Goal: Communication & Community: Answer question/provide support

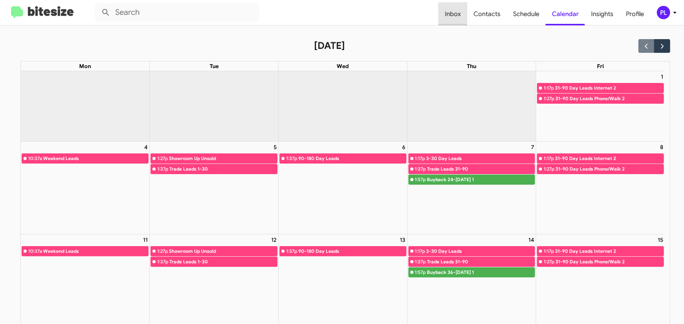
click at [460, 14] on span "Inbox" at bounding box center [452, 14] width 29 height 23
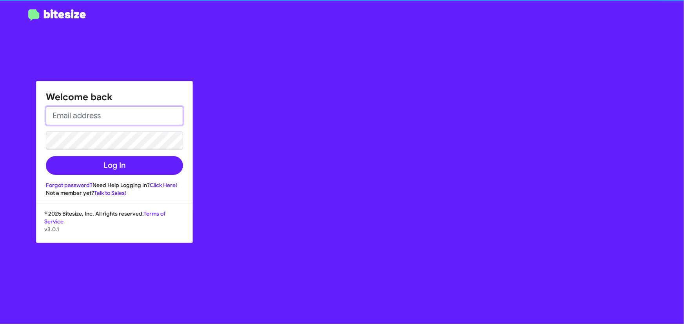
type input "[PERSON_NAME][EMAIL_ADDRESS][DOMAIN_NAME]"
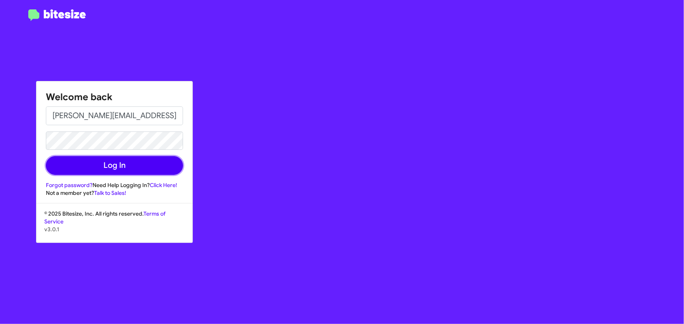
click at [143, 165] on button "Log In" at bounding box center [114, 165] width 137 height 19
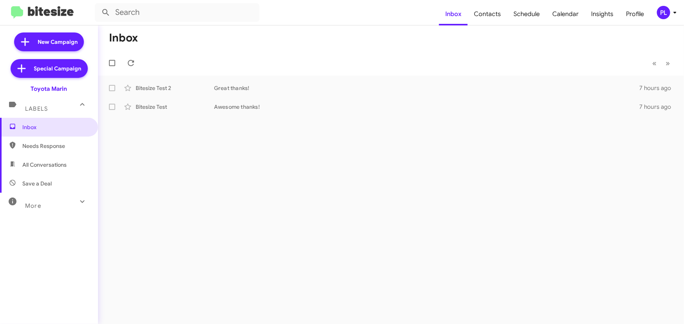
click at [677, 11] on icon at bounding box center [674, 12] width 9 height 9
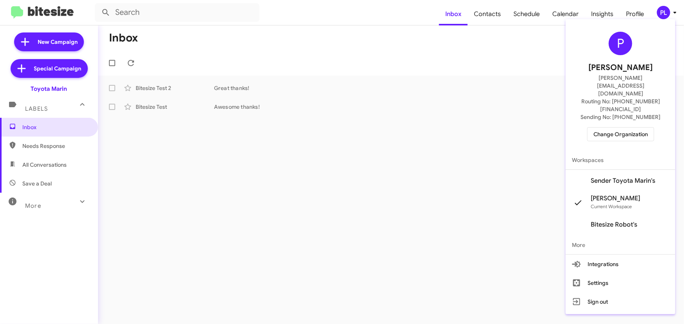
click at [636, 128] on span "Change Organization" at bounding box center [620, 134] width 54 height 13
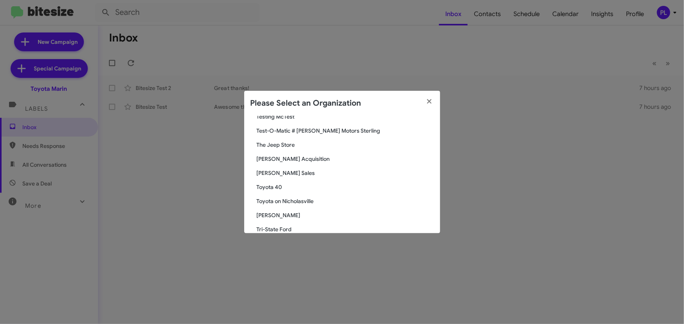
scroll to position [1442, 0]
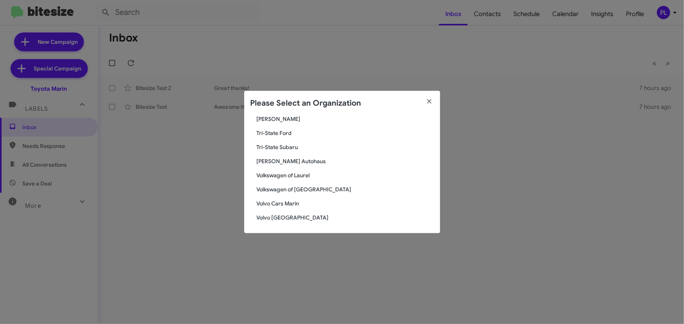
click at [275, 159] on span "[PERSON_NAME] Autohaus" at bounding box center [345, 162] width 177 height 8
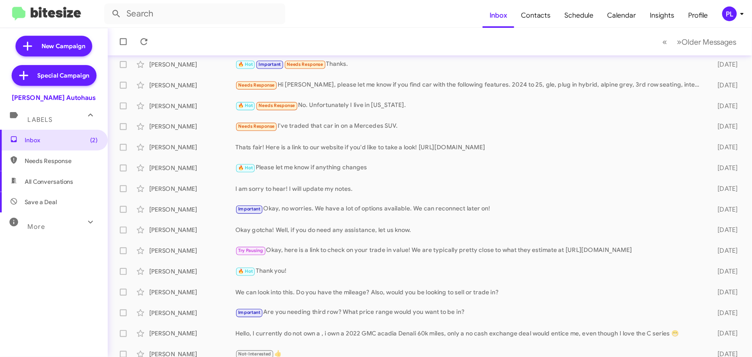
scroll to position [71, 0]
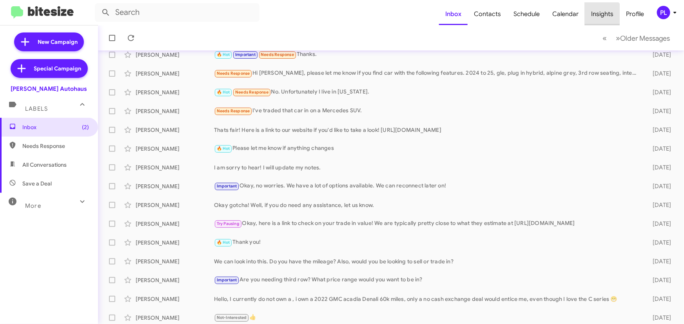
click at [602, 16] on span "Insights" at bounding box center [602, 14] width 35 height 23
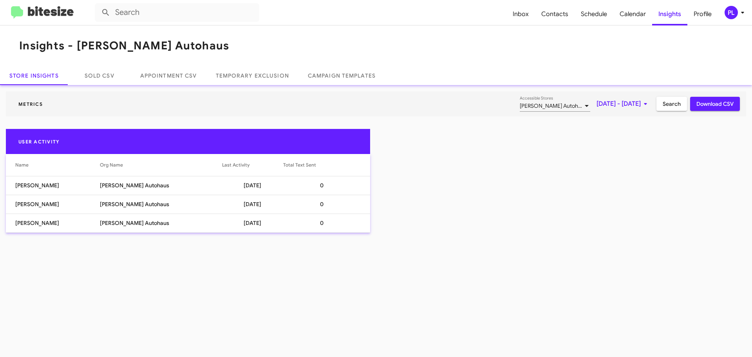
click at [616, 102] on span "[DATE] - [DATE]" at bounding box center [624, 104] width 54 height 14
click at [631, 133] on button "Previous month" at bounding box center [631, 131] width 16 height 16
click at [586, 182] on div "5" at bounding box center [583, 181] width 14 height 14
click at [646, 135] on button "Next month" at bounding box center [647, 131] width 16 height 16
click at [563, 182] on div "1" at bounding box center [567, 181] width 14 height 14
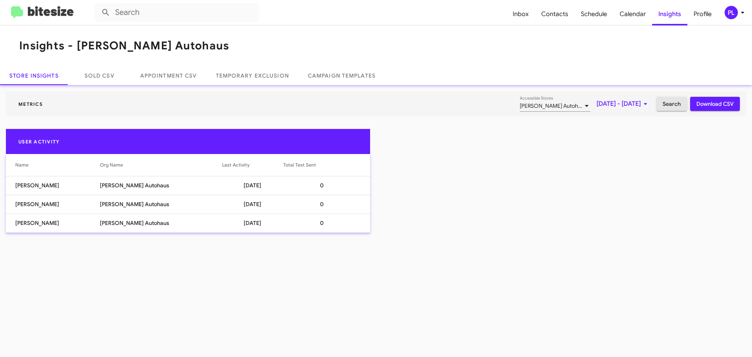
click at [674, 109] on span "Search" at bounding box center [672, 104] width 18 height 14
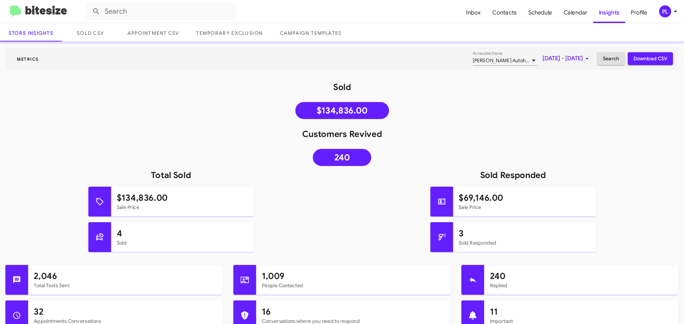
scroll to position [39, 0]
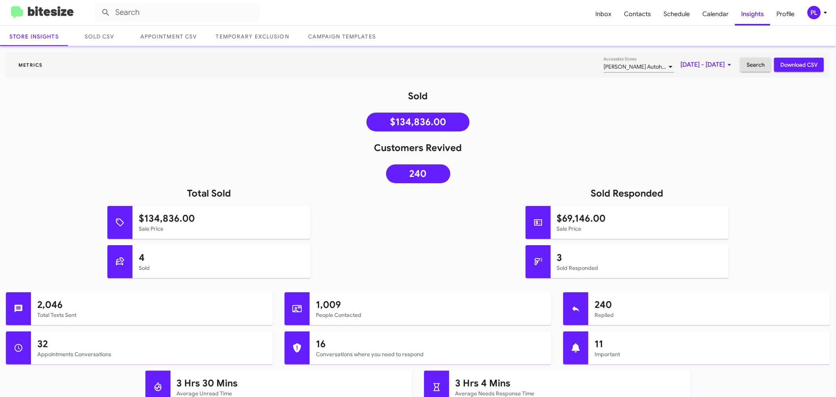
click at [531, 24] on mat-toolbar "Inbox Contacts Schedule Calendar Insights Profile PL" at bounding box center [418, 12] width 836 height 25
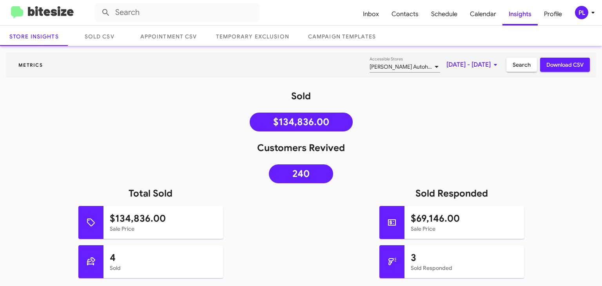
click at [406, 152] on h1 "Customers Revived" at bounding box center [301, 147] width 602 height 13
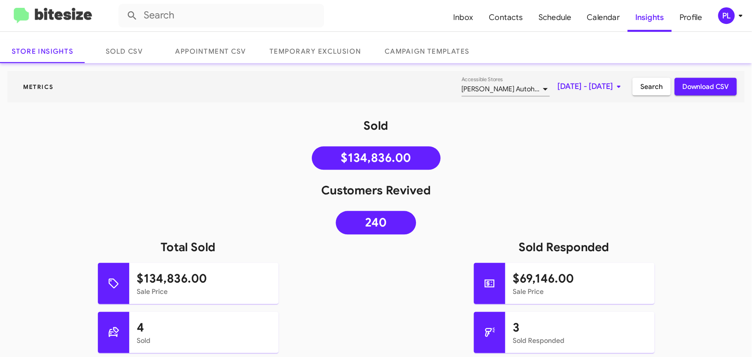
scroll to position [0, 0]
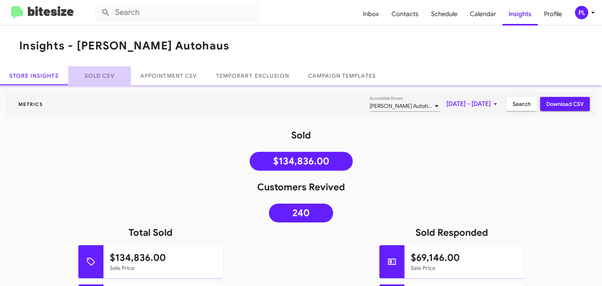
click at [91, 74] on link "Sold CSV" at bounding box center [99, 75] width 63 height 19
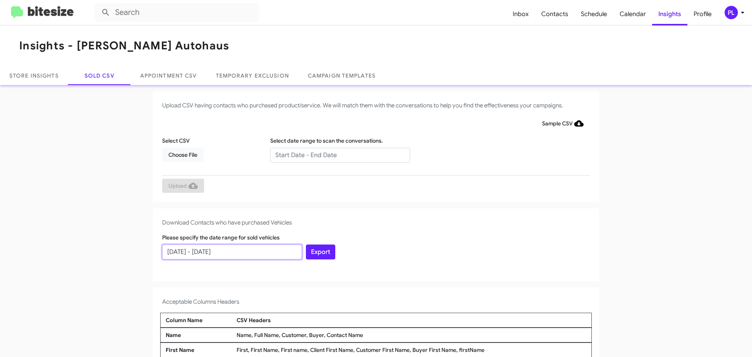
click at [254, 254] on input "08/02/2025 - 09/01/2025" at bounding box center [232, 252] width 140 height 15
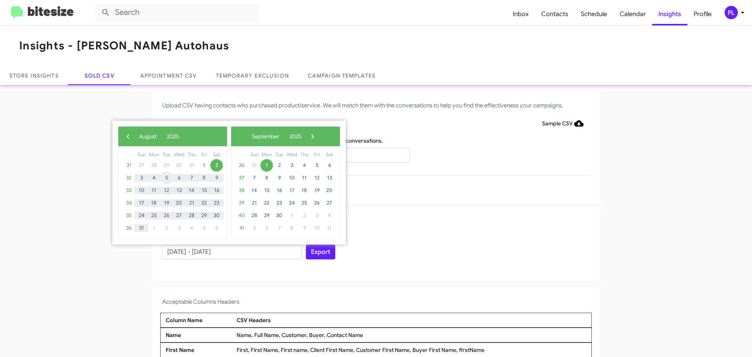
click at [168, 179] on span "5" at bounding box center [166, 178] width 13 height 13
click at [264, 167] on span "1" at bounding box center [267, 165] width 13 height 13
type input "08/05/2025 - 09/01/2025"
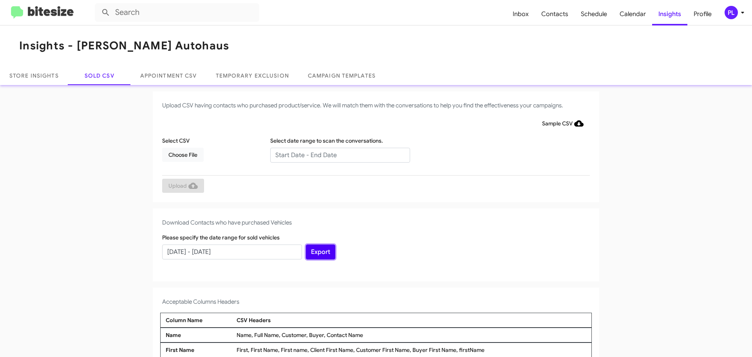
click at [319, 251] on button "Export" at bounding box center [320, 252] width 29 height 15
click at [16, 75] on link "Store Insights" at bounding box center [34, 75] width 68 height 19
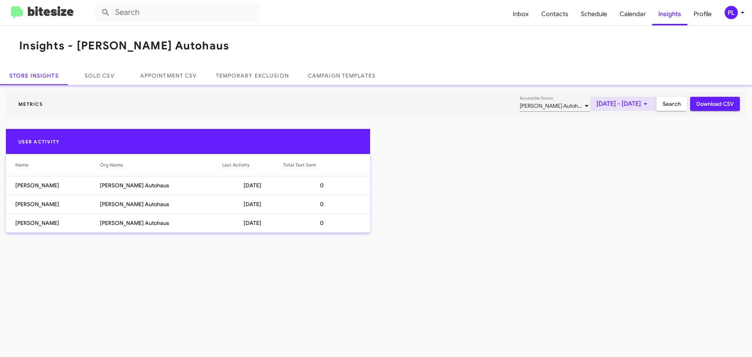
click at [621, 103] on span "Sep 1, 2025 - Sep 1, 2025" at bounding box center [624, 104] width 54 height 14
click at [630, 129] on button "Previous month" at bounding box center [631, 131] width 16 height 16
click at [585, 183] on div "5" at bounding box center [583, 181] width 14 height 14
click at [648, 130] on button "Next month" at bounding box center [647, 131] width 16 height 16
click at [569, 178] on div "1" at bounding box center [567, 181] width 14 height 14
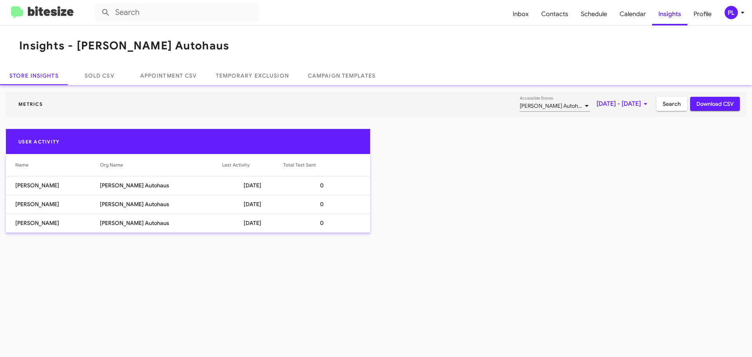
click at [676, 104] on span "Search" at bounding box center [672, 104] width 18 height 14
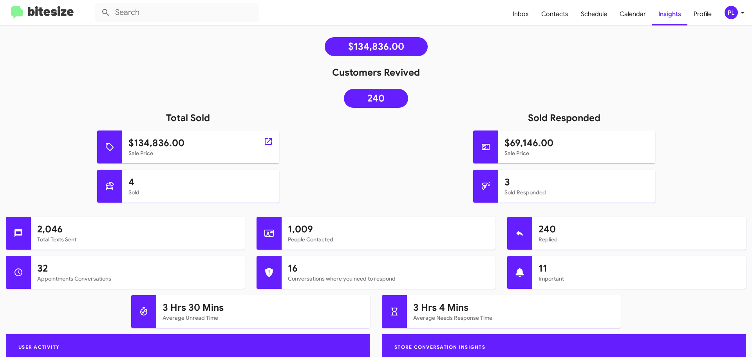
scroll to position [148, 0]
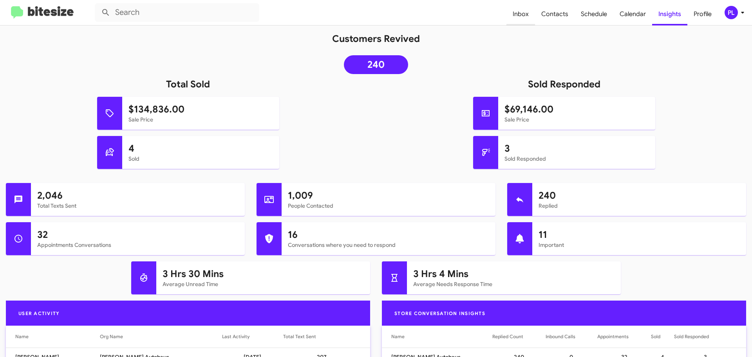
click at [529, 17] on span "Inbox" at bounding box center [521, 14] width 29 height 23
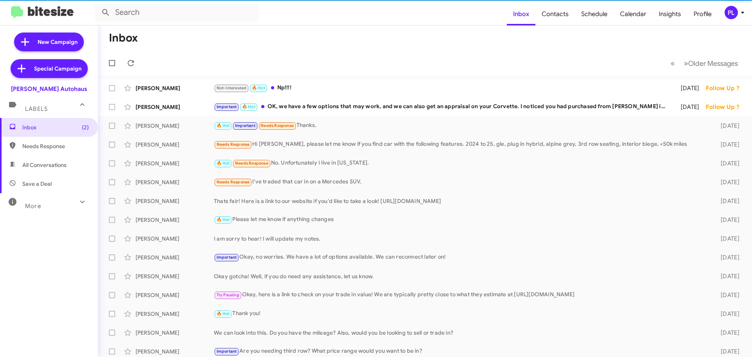
click at [39, 209] on span "More" at bounding box center [33, 206] width 16 height 7
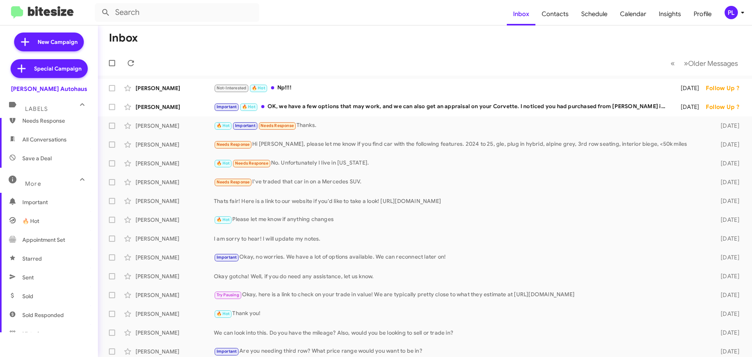
scroll to position [39, 0]
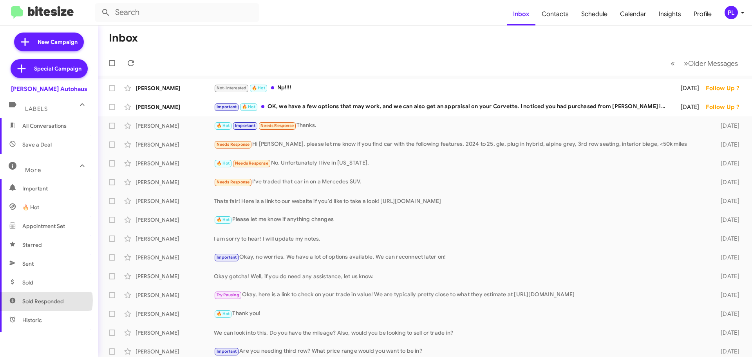
click at [39, 301] on span "Sold Responded" at bounding box center [43, 301] width 42 height 8
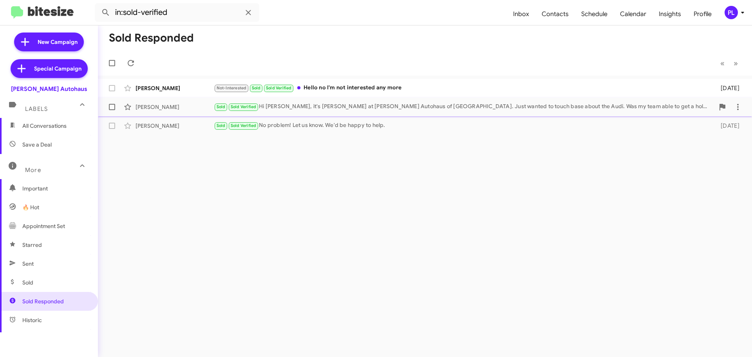
click at [301, 109] on div "Sold Sold Verified Hi Robert, it's Aubrey Devers at Vin Devers Autohaus of Sylv…" at bounding box center [464, 106] width 501 height 9
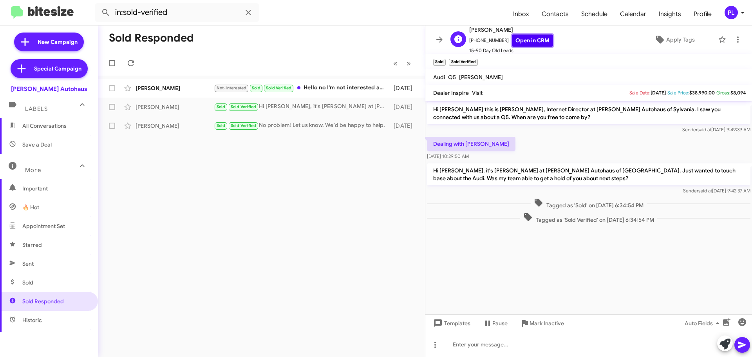
click at [534, 40] on link "Open in CRM" at bounding box center [532, 40] width 41 height 12
click at [535, 41] on link "Open in CRM" at bounding box center [532, 40] width 41 height 12
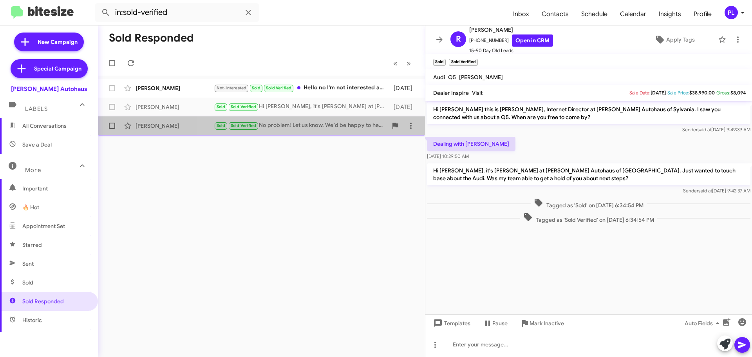
click at [312, 122] on div "Sold Sold Verified No problem! Let us know. We'd be happy to help." at bounding box center [301, 125] width 174 height 9
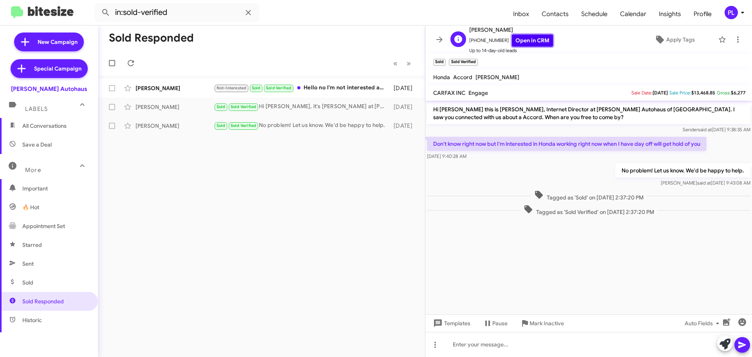
click at [534, 43] on link "Open in CRM" at bounding box center [532, 40] width 41 height 12
click at [61, 227] on span "Appointment Set" at bounding box center [43, 226] width 43 height 8
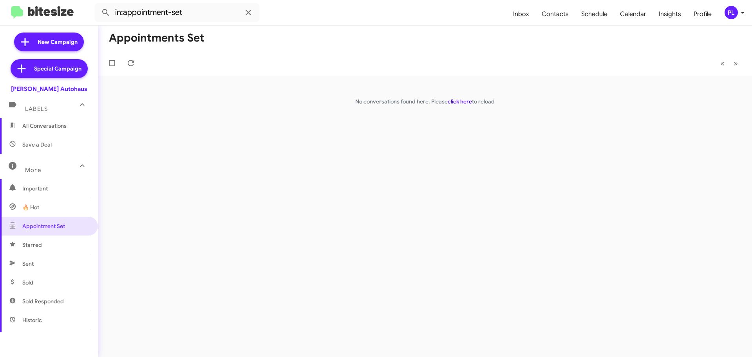
click at [464, 102] on link "click here" at bounding box center [460, 101] width 24 height 7
click at [43, 286] on span "Sold" at bounding box center [49, 282] width 98 height 19
type input "in:sold"
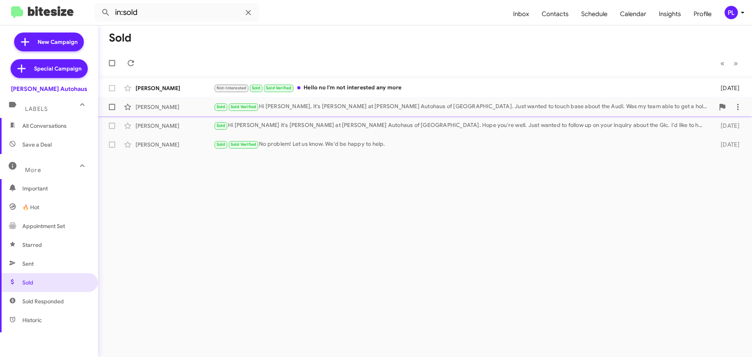
click at [351, 111] on div "Sold Sold Verified Hi Robert, it's Aubrey Devers at Vin Devers Autohaus of Sylv…" at bounding box center [464, 106] width 501 height 9
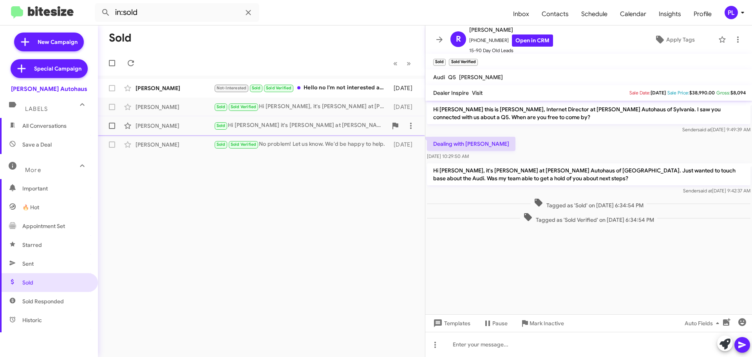
click at [270, 127] on div "Sold Hi Pratap it's Aubrey Devers at Vin Devers Autohaus of Sylvania. Hope you'…" at bounding box center [301, 125] width 174 height 9
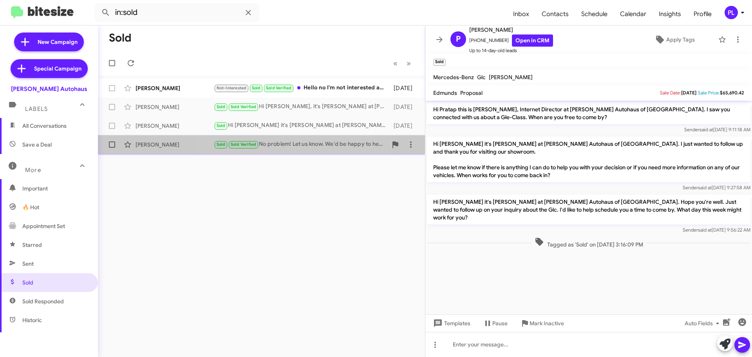
click at [281, 146] on div "Sold Sold Verified No problem! Let us know. We'd be happy to help." at bounding box center [301, 144] width 174 height 9
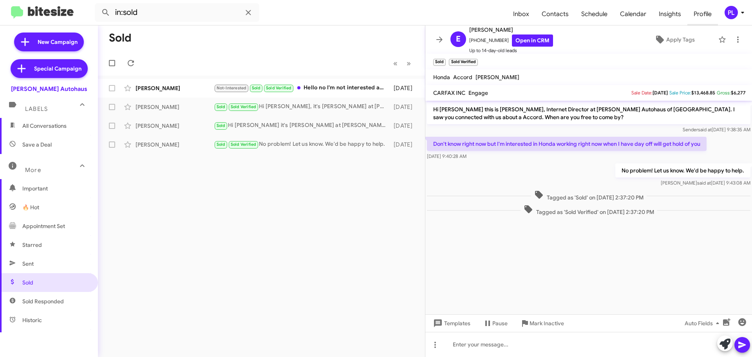
click at [683, 14] on span "Profile" at bounding box center [703, 14] width 31 height 23
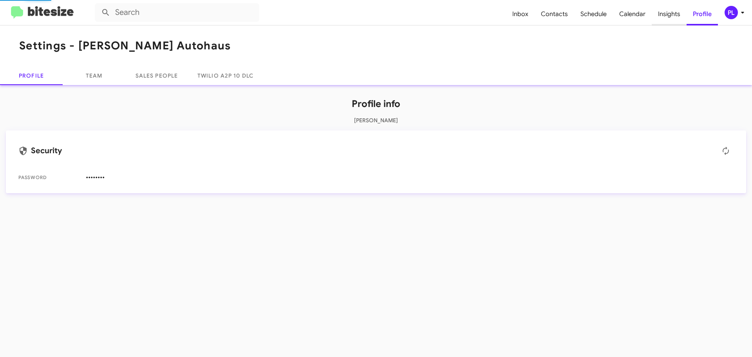
click at [666, 18] on span "Insights" at bounding box center [669, 14] width 35 height 23
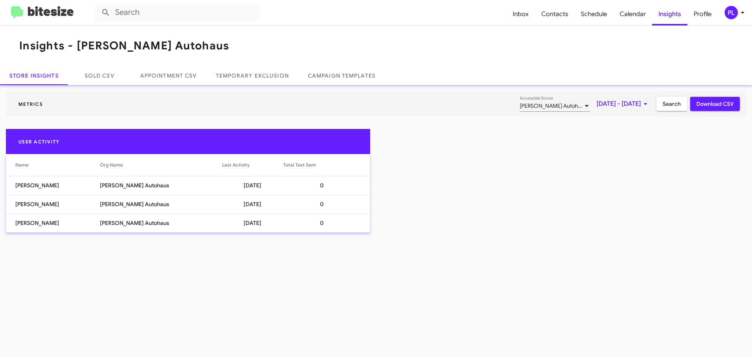
click at [620, 106] on span "Sep 1, 2025 - Sep 1, 2025" at bounding box center [624, 104] width 54 height 14
click at [631, 134] on button "Previous month" at bounding box center [631, 131] width 16 height 16
click at [580, 182] on div "5" at bounding box center [583, 181] width 14 height 14
click at [647, 129] on button "Next month" at bounding box center [647, 131] width 16 height 16
click at [567, 181] on div "1" at bounding box center [567, 181] width 14 height 14
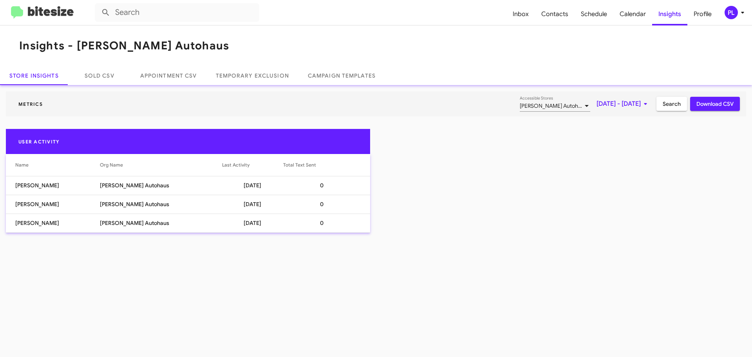
click at [677, 107] on span "Search" at bounding box center [672, 104] width 18 height 14
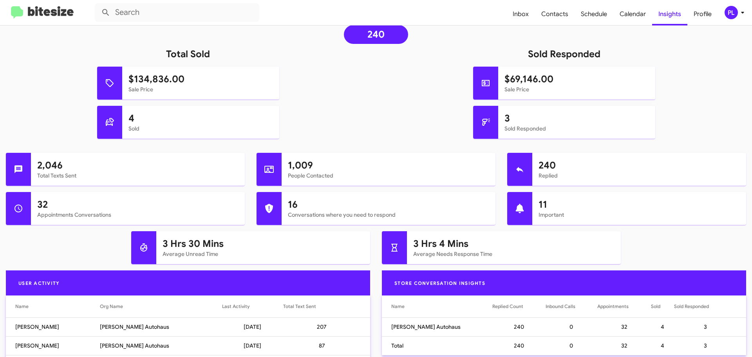
scroll to position [109, 0]
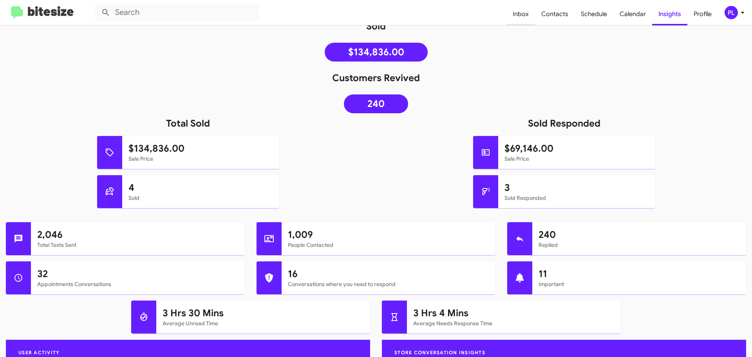
click at [523, 13] on span "Inbox" at bounding box center [521, 14] width 29 height 23
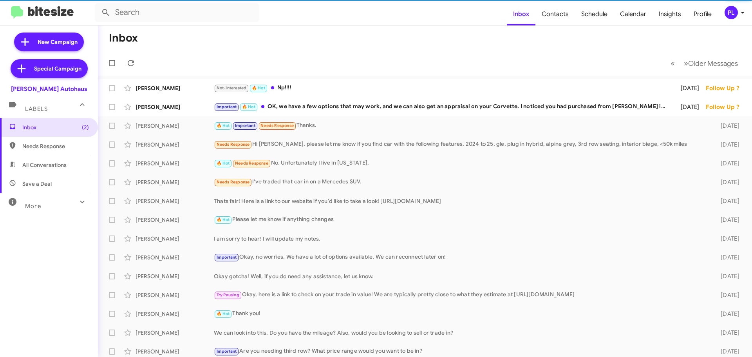
click at [49, 208] on div "More" at bounding box center [41, 203] width 70 height 14
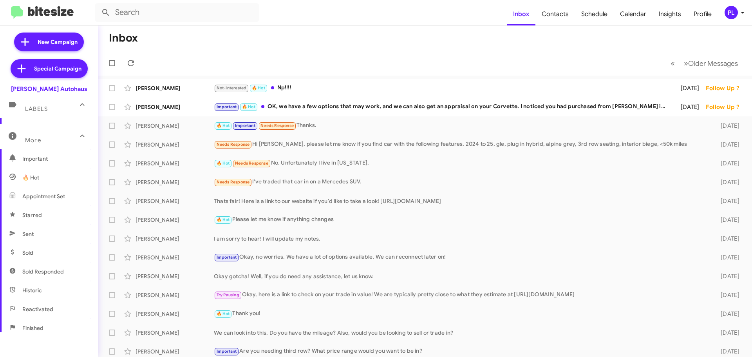
scroll to position [78, 0]
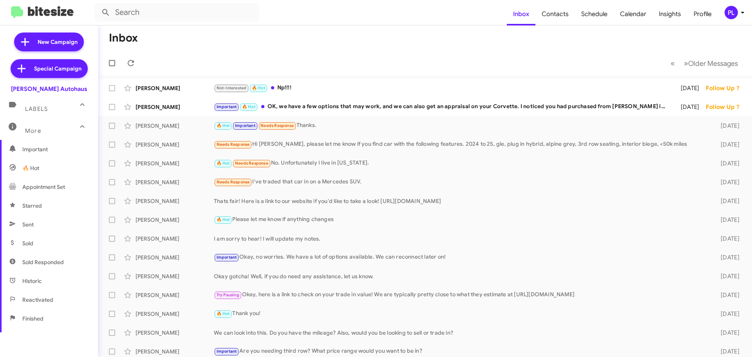
click at [52, 267] on span "Sold Responded" at bounding box center [49, 262] width 98 height 19
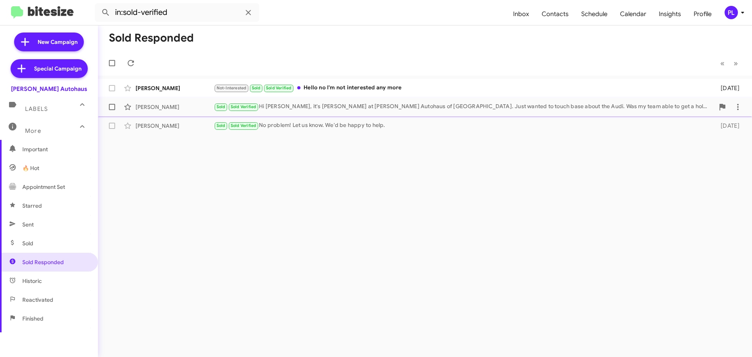
click at [335, 104] on div "Sold Sold Verified Hi [PERSON_NAME], it's [PERSON_NAME] at [PERSON_NAME] Autoha…" at bounding box center [464, 106] width 501 height 9
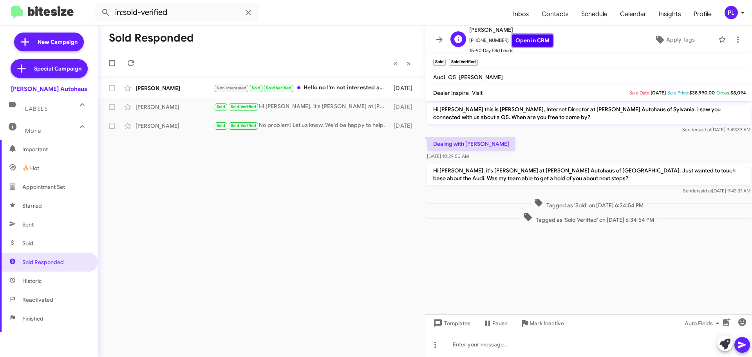
click at [532, 38] on link "Open in CRM" at bounding box center [532, 40] width 41 height 12
click at [47, 247] on span "Sold" at bounding box center [49, 243] width 98 height 19
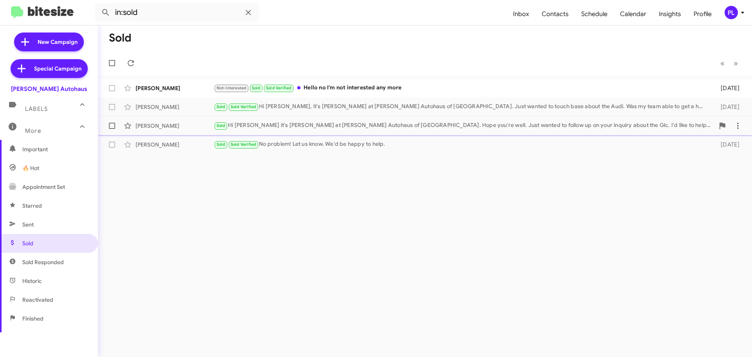
click at [281, 125] on div "Sold Hi Pratap it's [PERSON_NAME] at [PERSON_NAME] Autohaus of [GEOGRAPHIC_DATA…" at bounding box center [464, 125] width 501 height 9
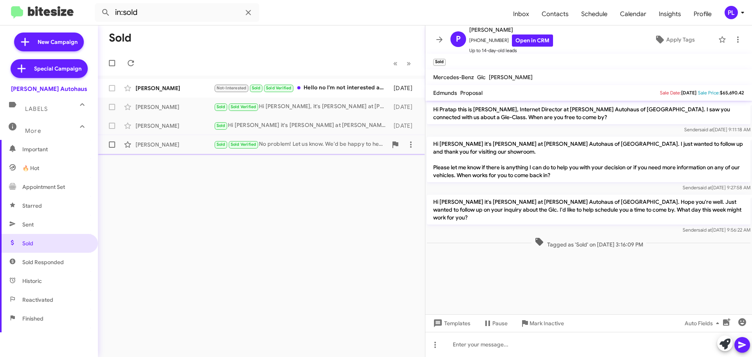
click at [275, 142] on div "Sold Sold Verified No problem! Let us know. We'd be happy to help." at bounding box center [301, 144] width 174 height 9
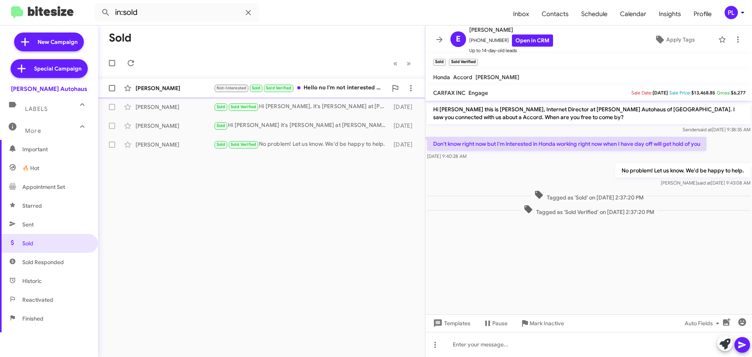
click at [339, 90] on div "Not-Interested Sold Sold Verified Hello no I'm not interested any more" at bounding box center [301, 87] width 174 height 9
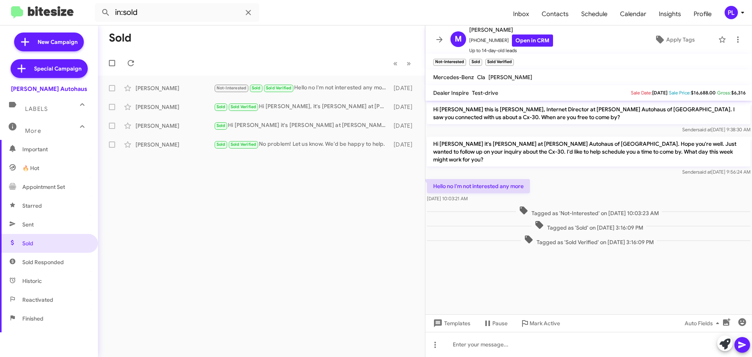
click at [47, 150] on span "Important" at bounding box center [55, 149] width 67 height 8
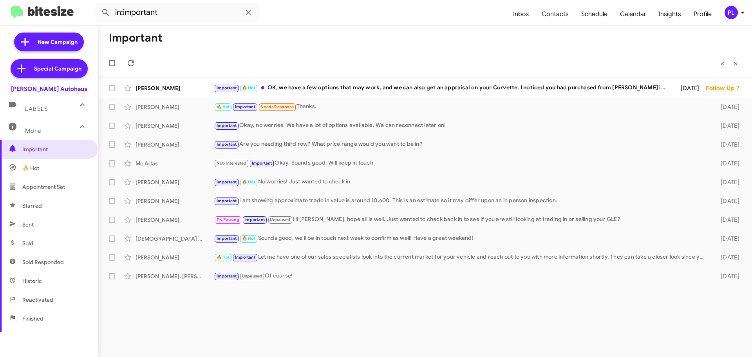
scroll to position [118, 0]
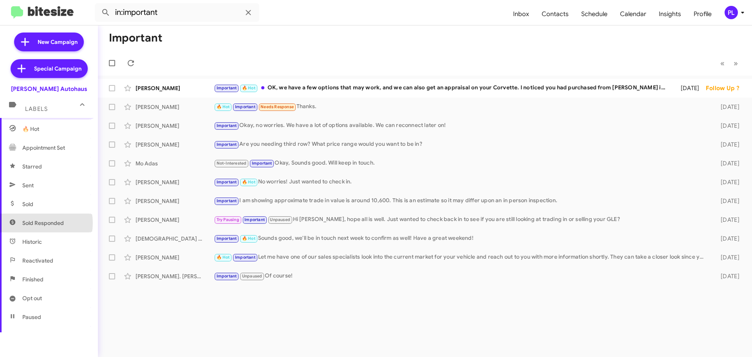
click at [37, 223] on span "Sold Responded" at bounding box center [43, 223] width 42 height 8
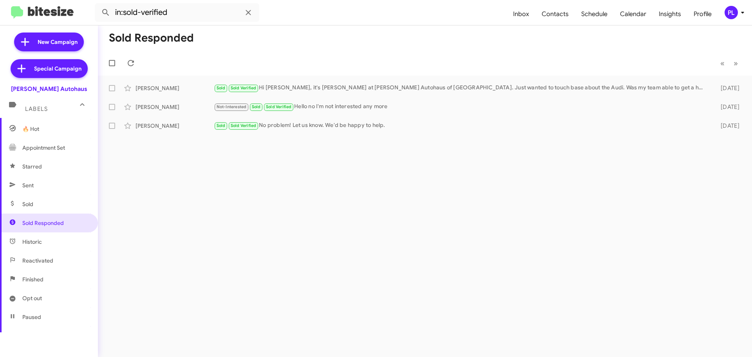
click at [37, 204] on span "Sold" at bounding box center [49, 204] width 98 height 19
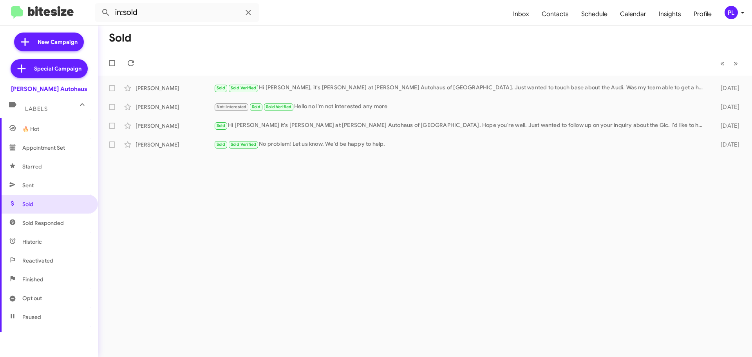
click at [37, 225] on span "Sold Responded" at bounding box center [43, 223] width 42 height 8
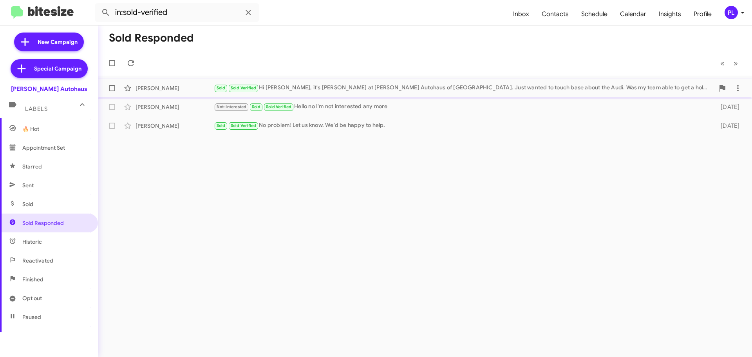
click at [301, 90] on div "Sold Sold Verified Hi [PERSON_NAME], it's [PERSON_NAME] at [PERSON_NAME] Autoha…" at bounding box center [464, 87] width 501 height 9
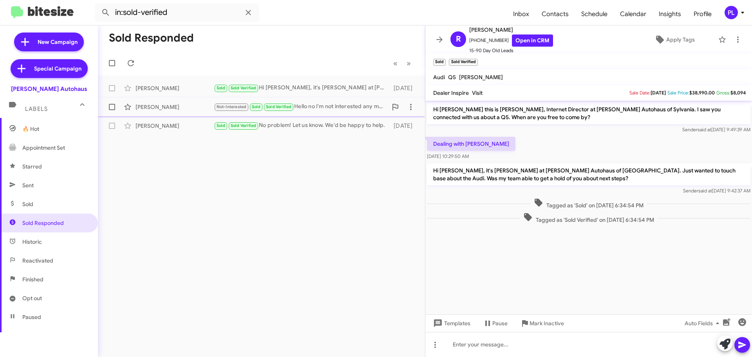
click at [307, 103] on div "Not-Interested Sold Sold Verified Hello no I'm not interested any more" at bounding box center [301, 106] width 174 height 9
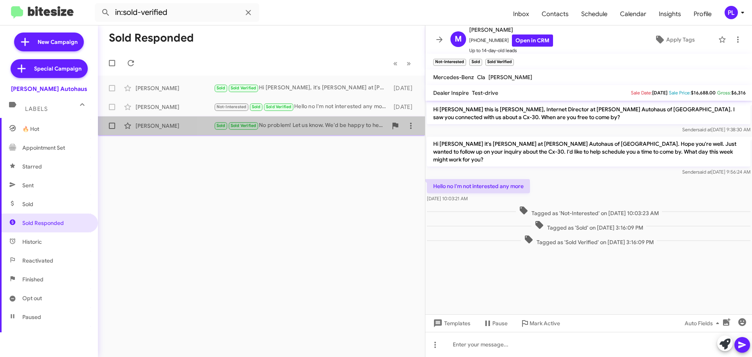
click at [315, 123] on div "Sold Sold Verified No problem! Let us know. We'd be happy to help." at bounding box center [301, 125] width 174 height 9
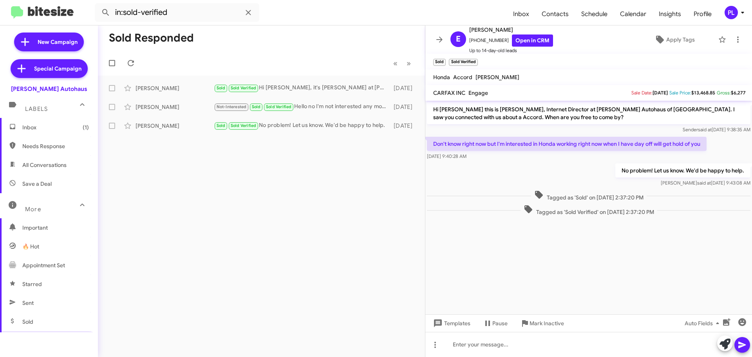
click at [41, 145] on span "Needs Response" at bounding box center [55, 146] width 67 height 8
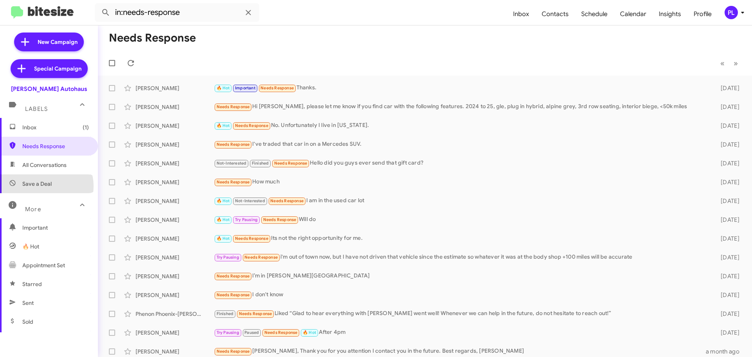
click at [46, 186] on span "Save a Deal" at bounding box center [36, 184] width 29 height 8
type input "in:not-interested"
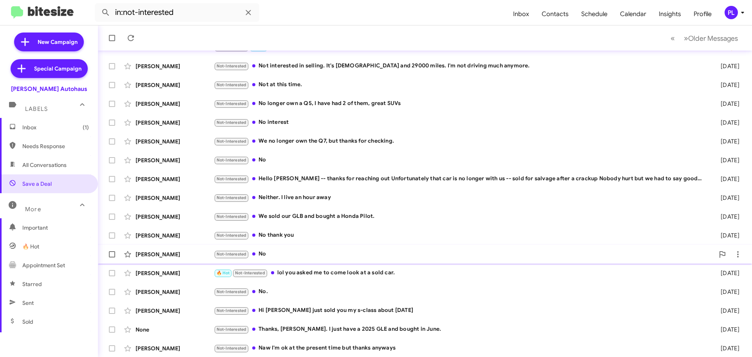
scroll to position [98, 0]
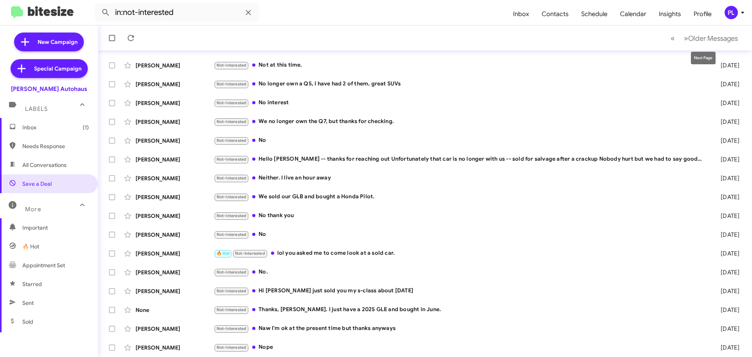
click at [683, 27] on mat-toolbar-row "« Previous » Next Older Messages" at bounding box center [425, 37] width 654 height 25
click at [683, 35] on span "Older Messages" at bounding box center [713, 38] width 50 height 9
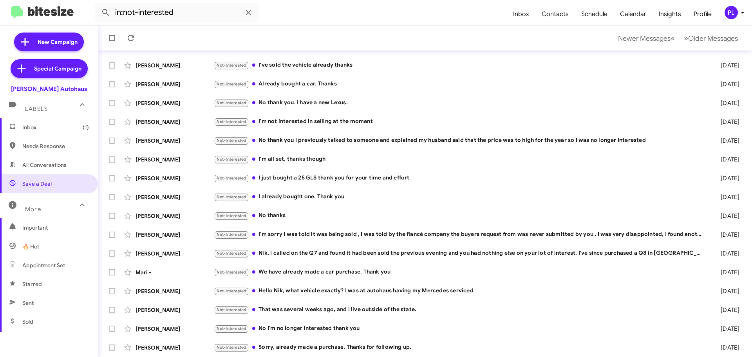
click at [683, 11] on icon at bounding box center [742, 12] width 9 height 9
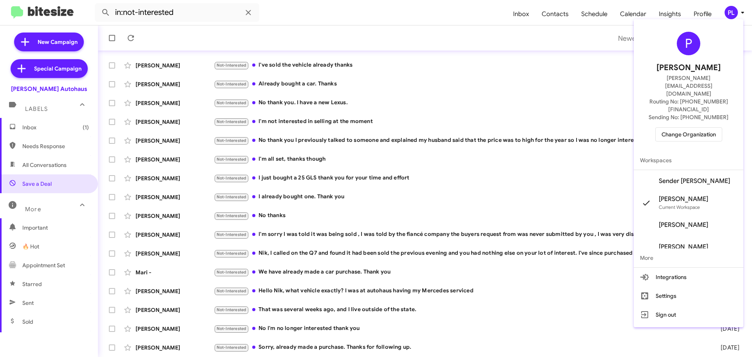
click at [683, 128] on span "Change Organization" at bounding box center [689, 134] width 54 height 13
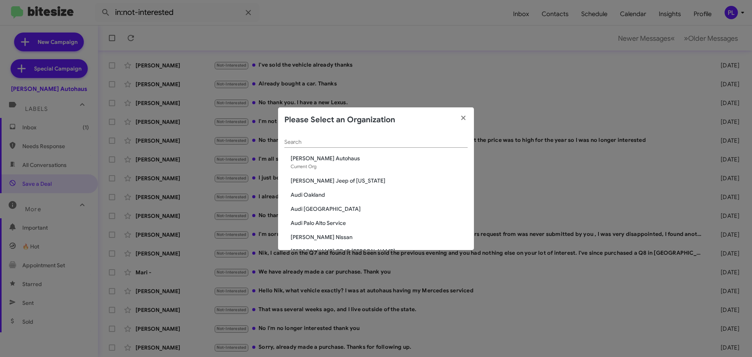
click at [317, 194] on span "Audi Oakland" at bounding box center [379, 195] width 177 height 8
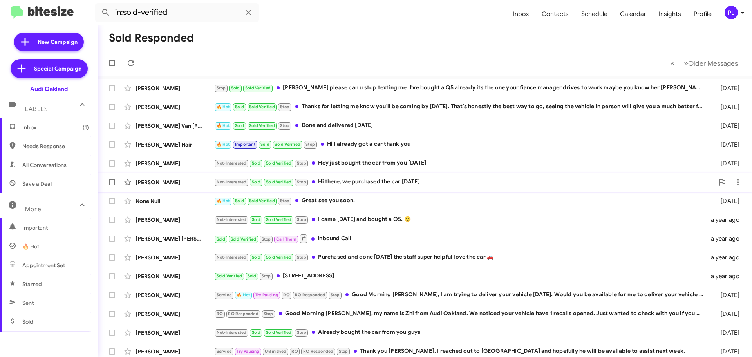
scroll to position [78, 0]
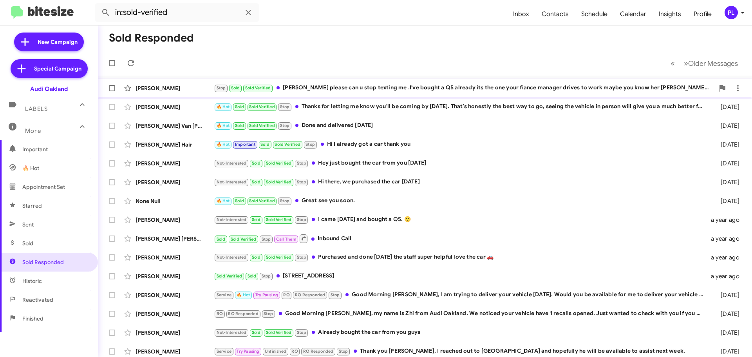
click at [443, 87] on div "Stop Sold Sold Verified Mr mujib please can u stop texting me .I've bought a Q5…" at bounding box center [464, 87] width 501 height 9
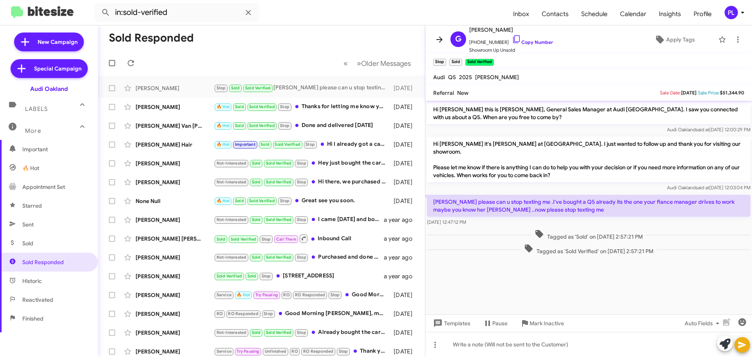
click at [437, 42] on icon at bounding box center [439, 39] width 9 height 9
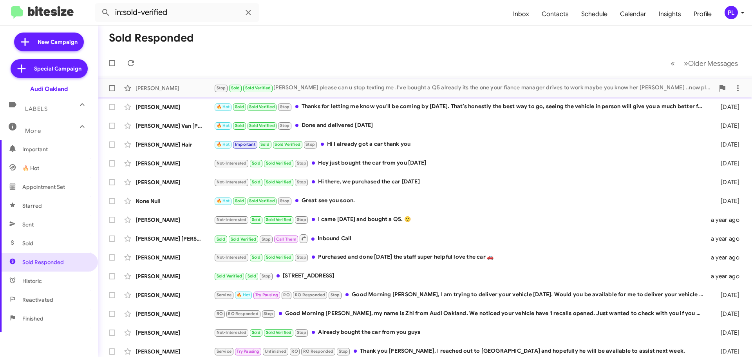
click at [348, 83] on div "Stop Sold Sold Verified Mr mujib please can u stop texting me .I've bought a Q5…" at bounding box center [464, 87] width 501 height 9
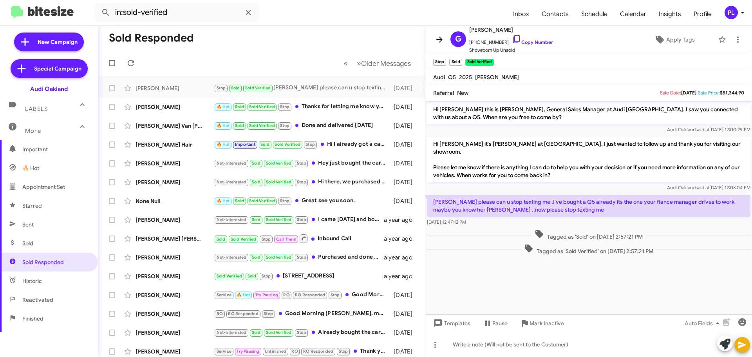
click at [438, 40] on icon at bounding box center [439, 39] width 9 height 9
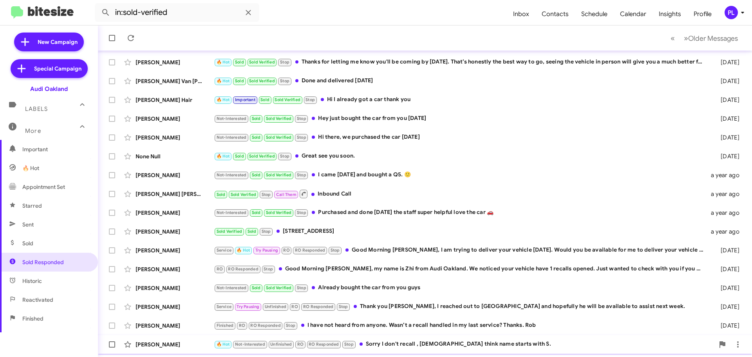
scroll to position [98, 0]
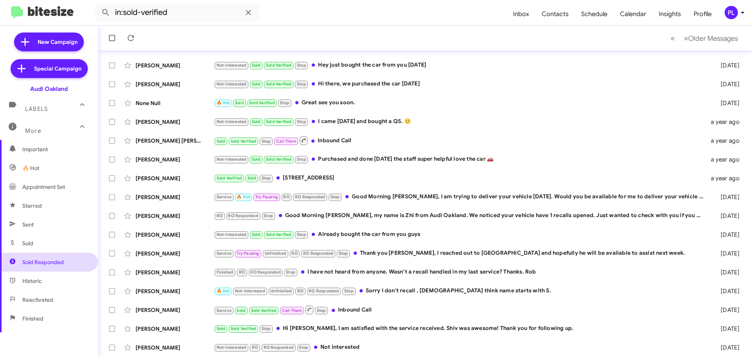
click at [54, 265] on span "Sold Responded" at bounding box center [43, 262] width 42 height 8
click at [702, 40] on span "Older Messages" at bounding box center [713, 38] width 50 height 9
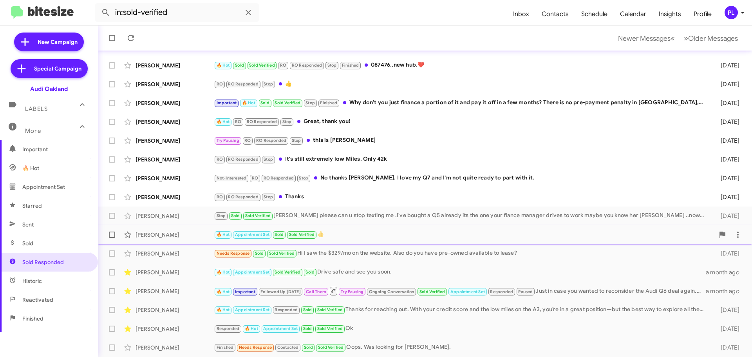
click at [481, 236] on div "🔥 Hot Appointment Set Sold Sold Verified 👍" at bounding box center [464, 234] width 501 height 9
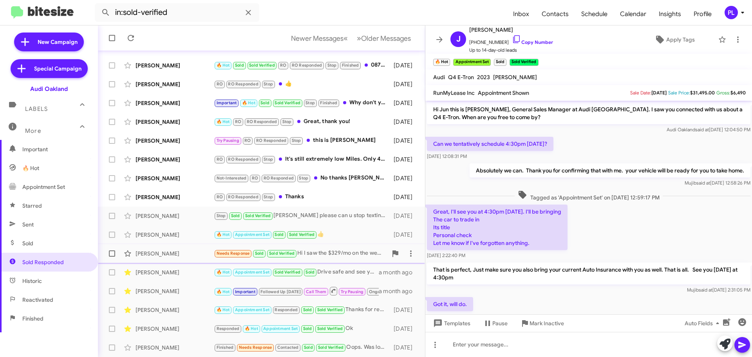
click at [170, 253] on div "Carele Crespo" at bounding box center [175, 254] width 78 height 8
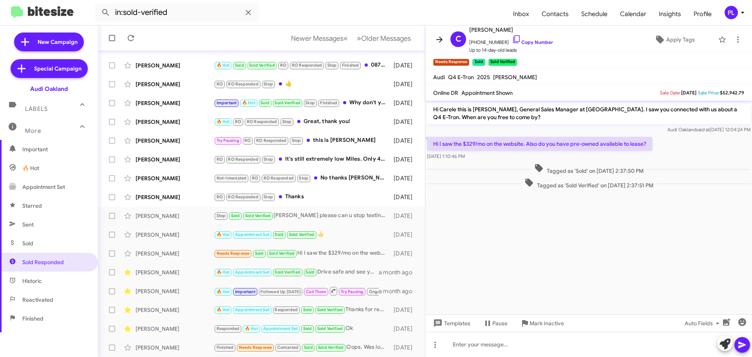
click at [438, 40] on icon at bounding box center [440, 39] width 6 height 6
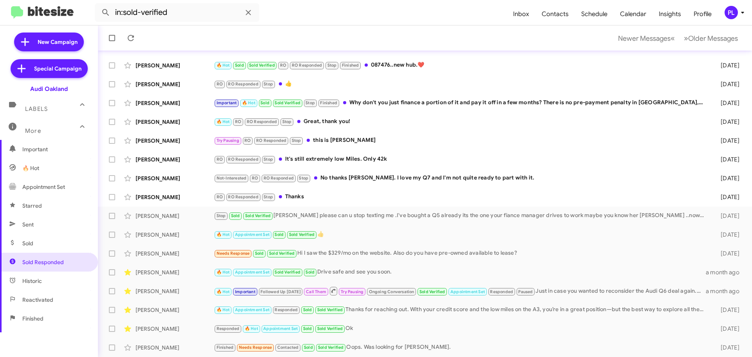
click at [744, 13] on icon at bounding box center [742, 13] width 3 height 2
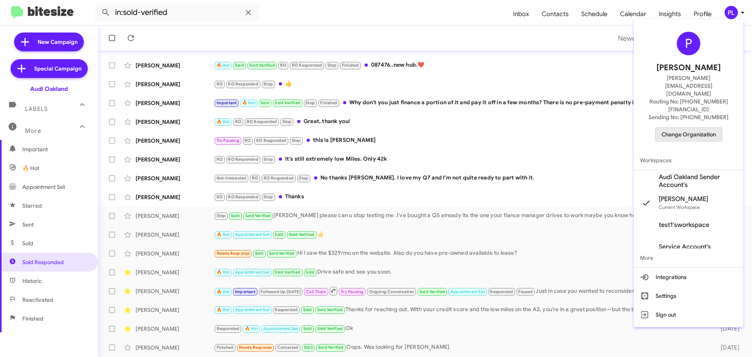
click at [696, 128] on span "Change Organization" at bounding box center [689, 134] width 54 height 13
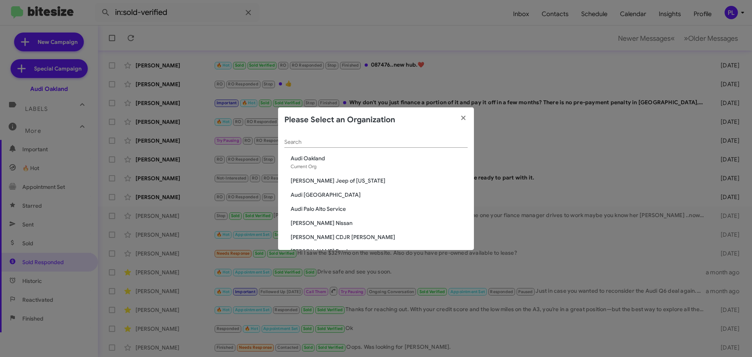
click at [319, 197] on span "Audi [GEOGRAPHIC_DATA]" at bounding box center [379, 195] width 177 height 8
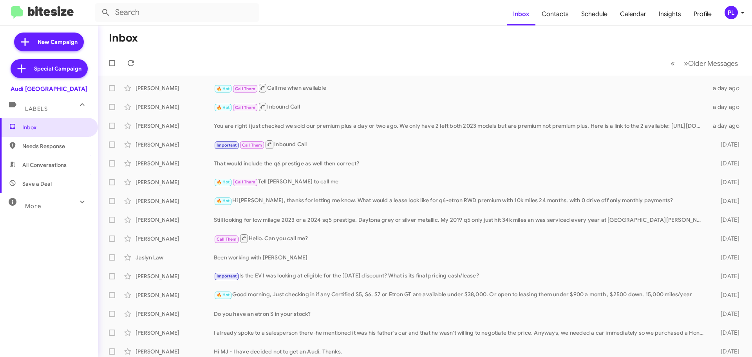
click at [60, 204] on div "More" at bounding box center [41, 203] width 70 height 14
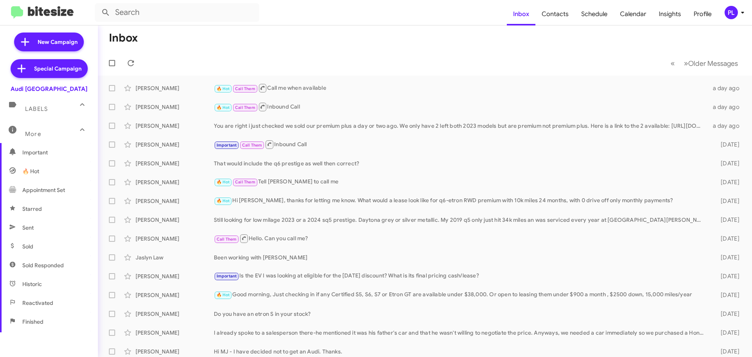
scroll to position [156, 0]
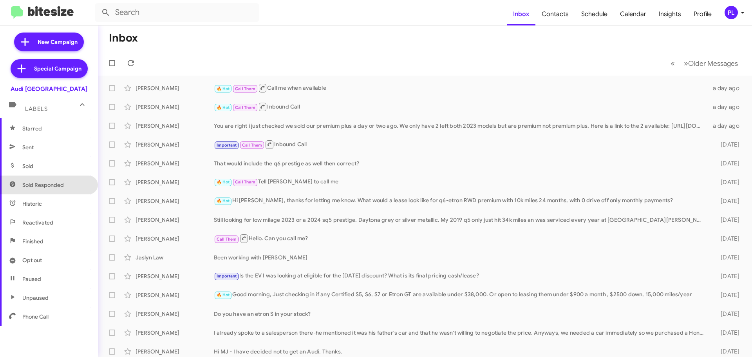
click at [49, 187] on span "Sold Responded" at bounding box center [43, 185] width 42 height 8
type input "in:sold-verified"
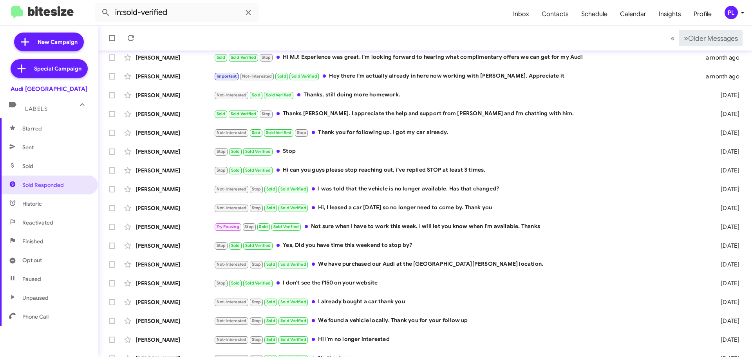
scroll to position [98, 0]
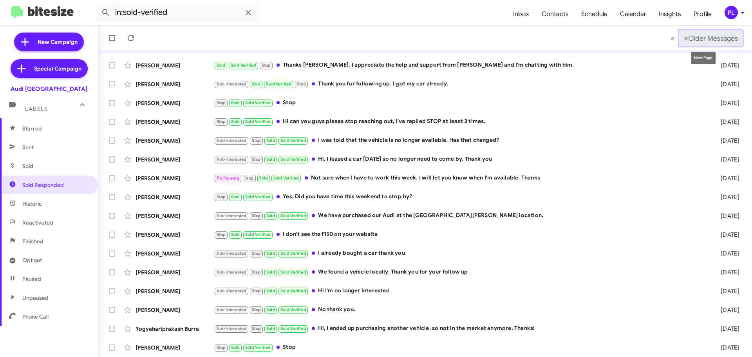
click at [718, 35] on span "Older Messages" at bounding box center [713, 38] width 50 height 9
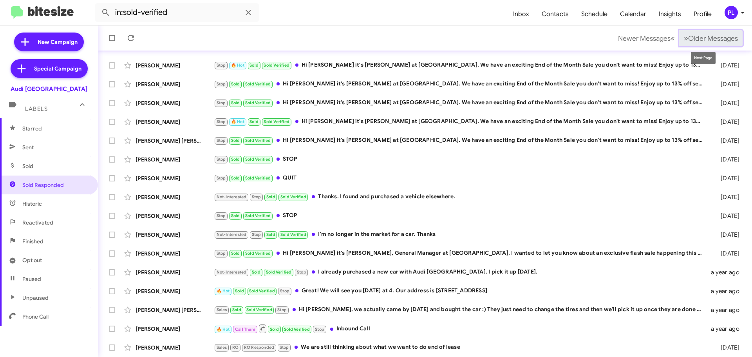
click at [696, 43] on button "» Next Older Messages" at bounding box center [710, 38] width 63 height 16
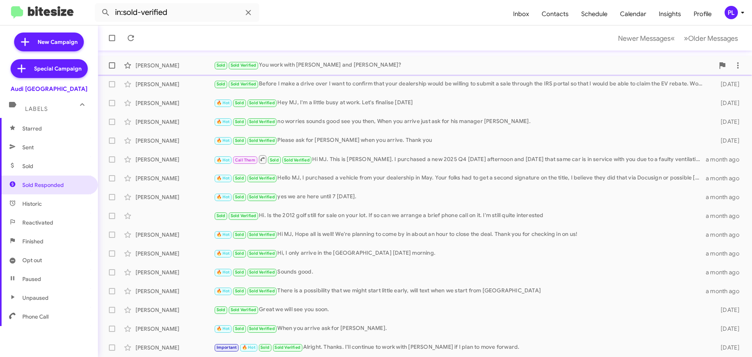
click at [317, 66] on div "Sold Sold Verified You work with Thomas and David Young?" at bounding box center [464, 65] width 501 height 9
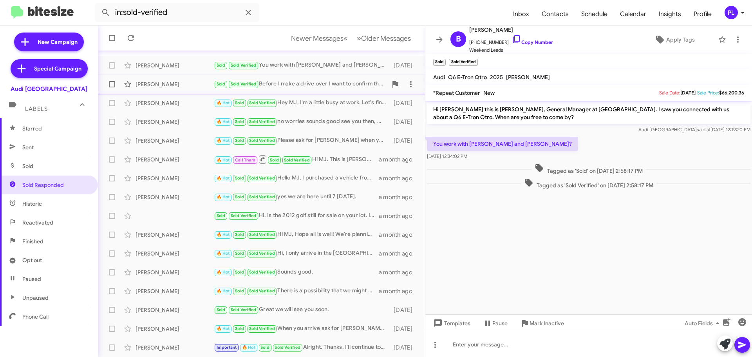
click at [297, 86] on div "Sold Sold Verified Before I make a drive over I want to confirm that your deale…" at bounding box center [301, 84] width 174 height 9
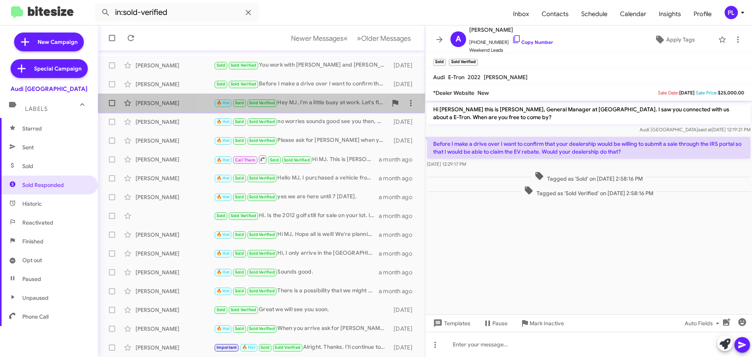
click at [296, 101] on div "🔥 Hot Sold Sold Verified Hey MJ, I'm a little busy at work. Let's finalise on M…" at bounding box center [301, 102] width 174 height 9
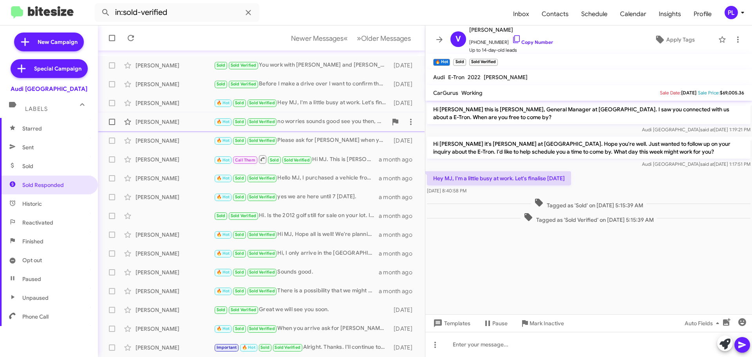
click at [295, 119] on div "🔥 Hot Sold Sold Verified no worries sounds good see you then, When you arrive j…" at bounding box center [301, 121] width 174 height 9
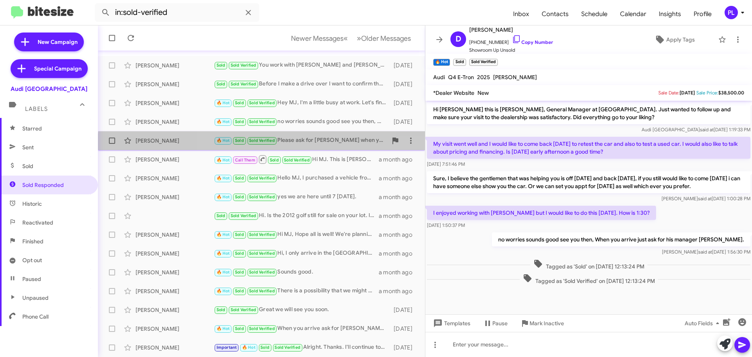
click at [308, 147] on div "Robert Fuselier 🔥 Hot Sold Sold Verified Please ask for Marciano when you arriv…" at bounding box center [261, 141] width 315 height 16
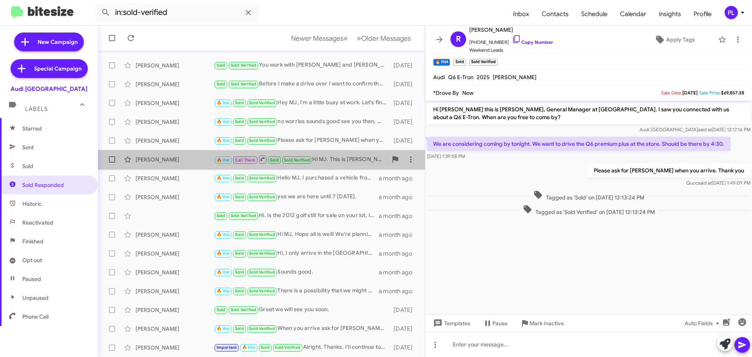
click at [322, 160] on div "🔥 Hot Call Them Sold Sold Verified Hi MJ. This is Jeanne Moeschler. I purchased…" at bounding box center [301, 159] width 174 height 10
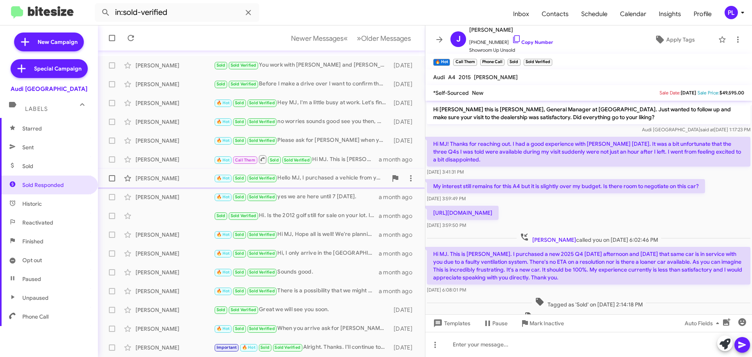
click at [310, 177] on div "🔥 Hot Sold Sold Verified Hello MJ, I purchased a vehicle from your dealership i…" at bounding box center [301, 178] width 174 height 9
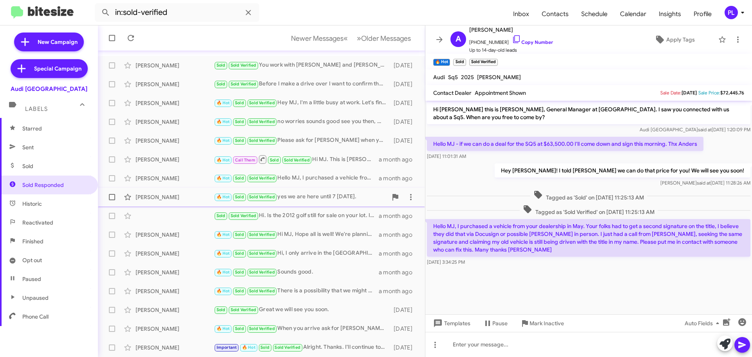
click at [308, 194] on div "🔥 Hot Sold Sold Verified yes we are here until 7 today." at bounding box center [301, 196] width 174 height 9
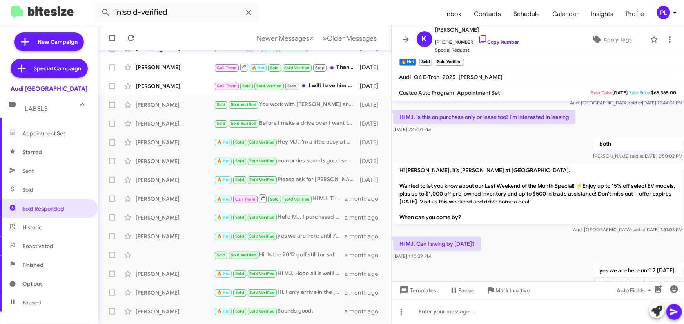
scroll to position [365, 0]
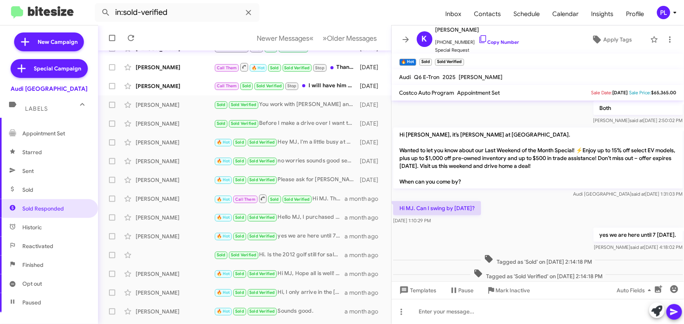
click at [674, 13] on icon at bounding box center [674, 12] width 9 height 9
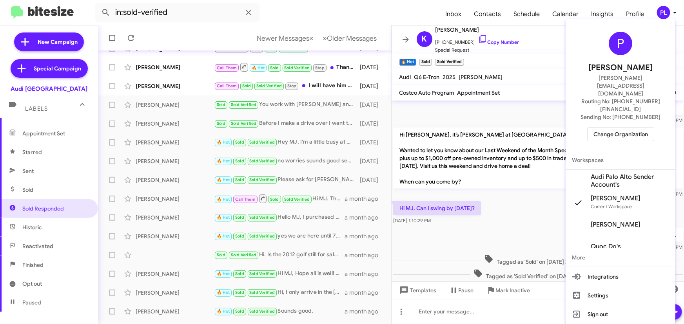
click at [623, 128] on span "Change Organization" at bounding box center [620, 134] width 54 height 13
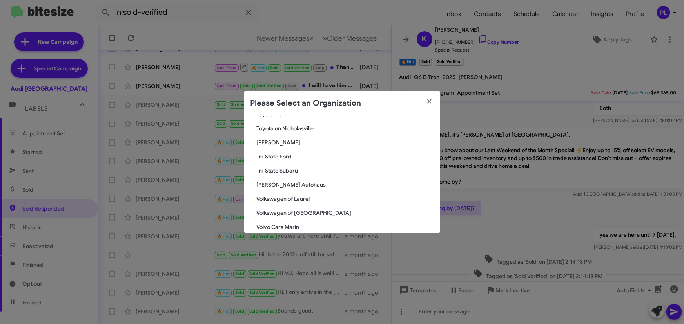
scroll to position [1406, 0]
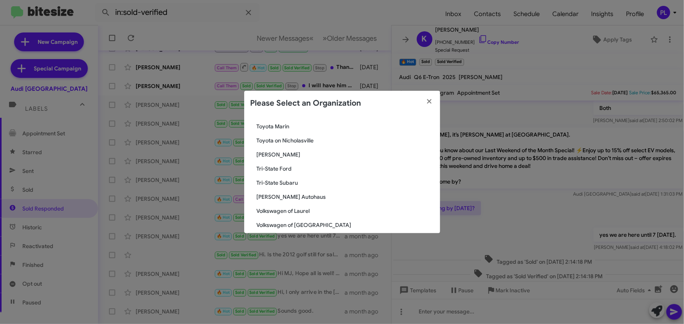
click at [281, 195] on span "[PERSON_NAME] Autohaus" at bounding box center [345, 197] width 177 height 8
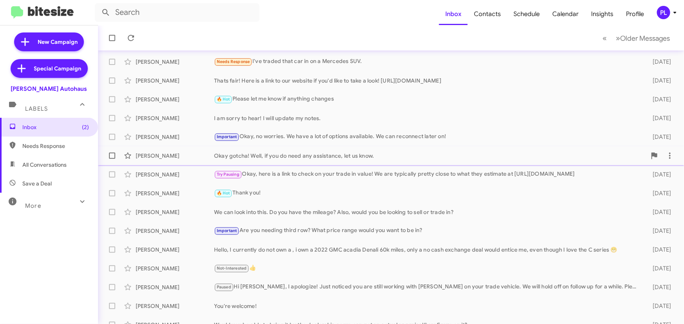
scroll to position [130, 0]
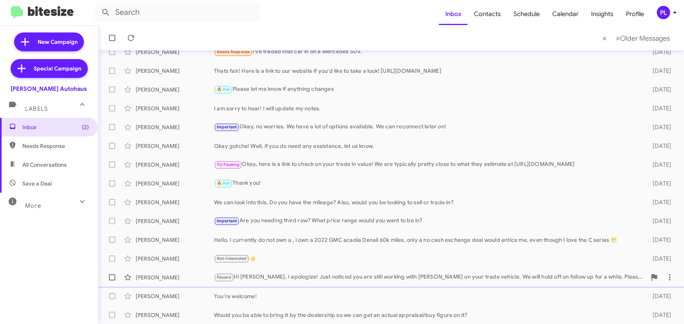
click at [334, 277] on div "Paused Hi [PERSON_NAME], I apologize! Just noticed you are still working with […" at bounding box center [430, 277] width 432 height 9
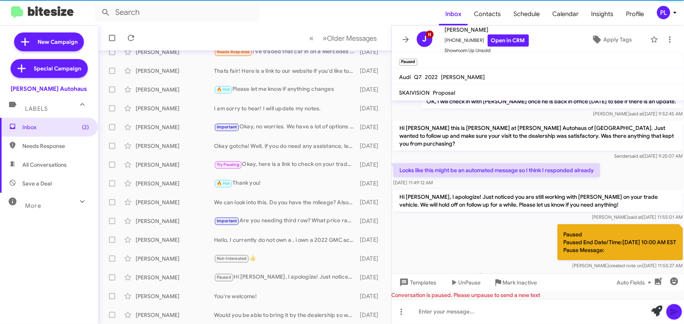
scroll to position [177, 0]
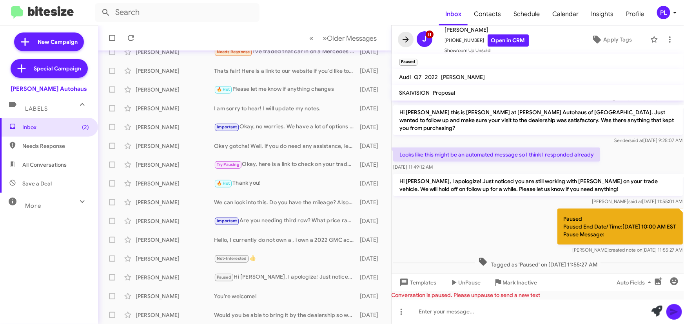
click at [401, 36] on icon at bounding box center [405, 39] width 9 height 9
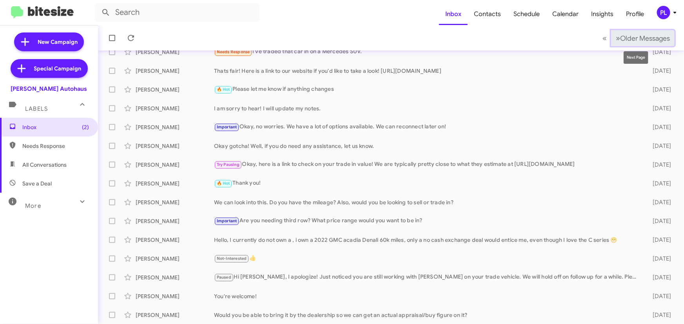
click at [620, 40] on span "Older Messages" at bounding box center [645, 38] width 50 height 9
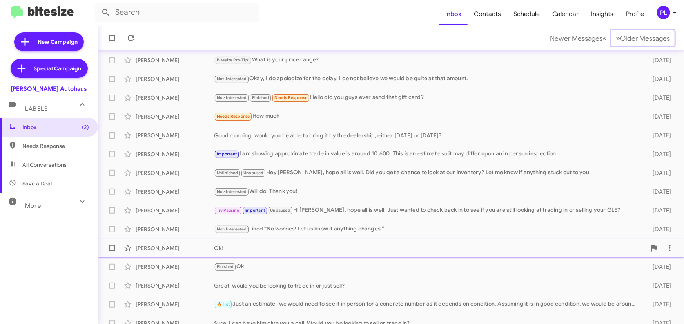
scroll to position [130, 0]
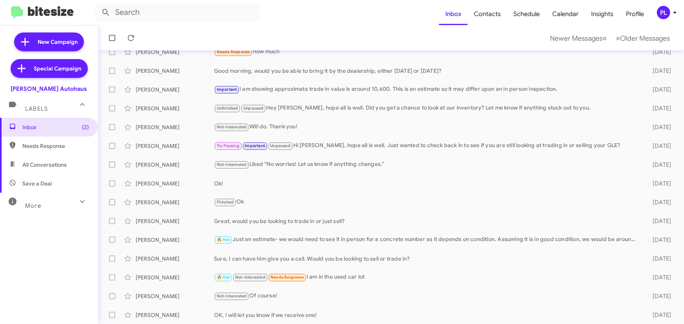
click at [45, 204] on div "More" at bounding box center [41, 203] width 70 height 14
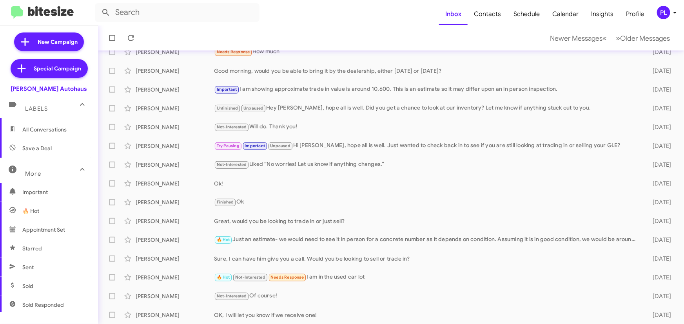
click at [40, 216] on span "🔥 Hot" at bounding box center [49, 211] width 98 height 19
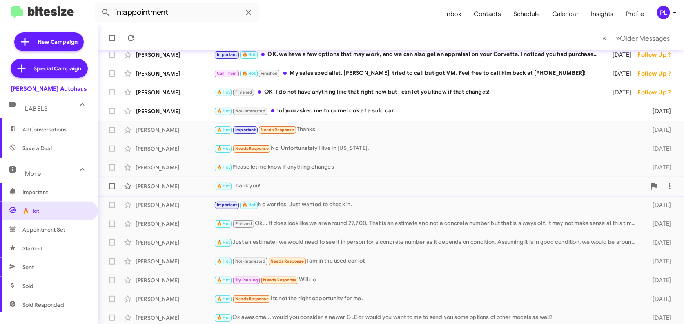
scroll to position [107, 0]
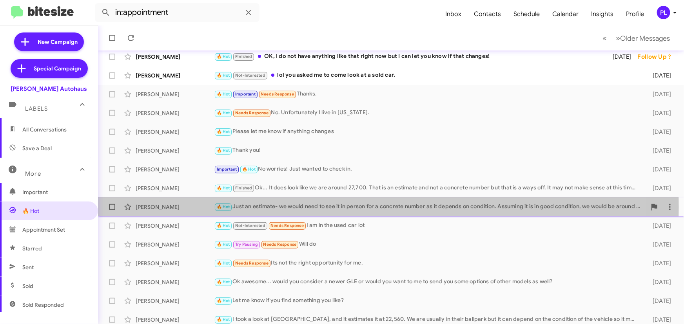
click at [314, 207] on div "🔥 Hot Just an estimate- we would need to see it in person for a concrete number…" at bounding box center [430, 207] width 432 height 9
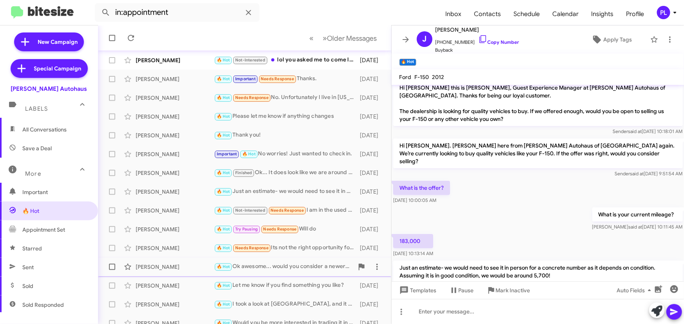
scroll to position [130, 0]
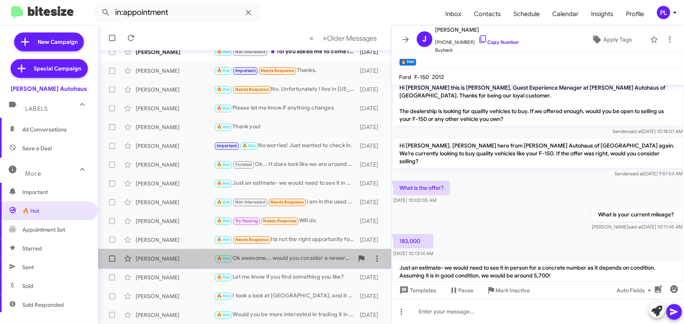
click at [311, 259] on div "🔥 Hot Ok awesome... would you consider a newer GLE or would you want to me to s…" at bounding box center [283, 258] width 139 height 9
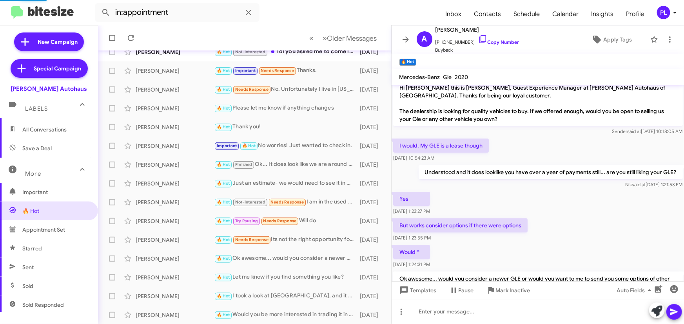
scroll to position [42, 0]
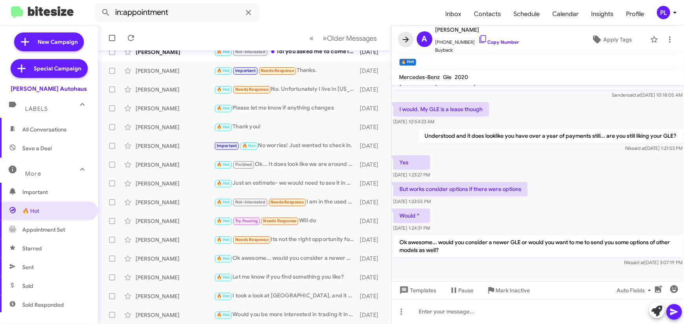
click at [403, 39] on icon at bounding box center [405, 39] width 9 height 9
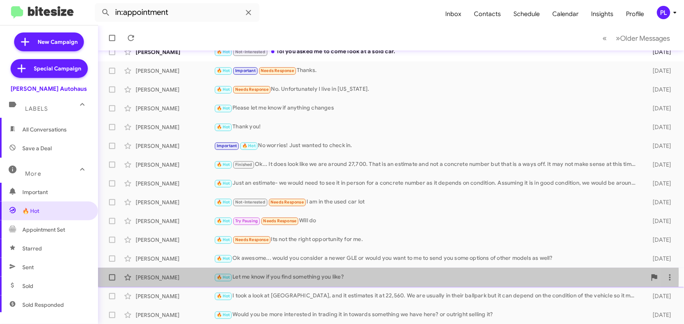
click at [321, 276] on div "🔥 Hot Let me know if you find something you like?" at bounding box center [430, 277] width 432 height 9
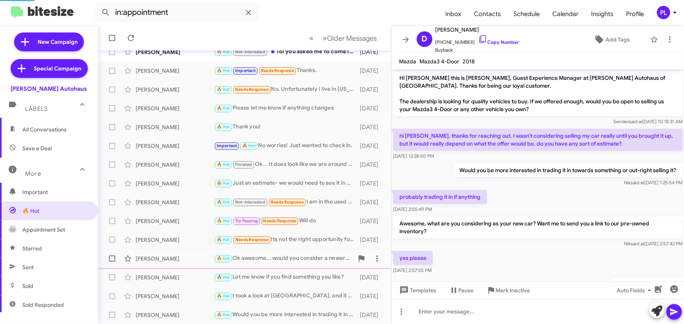
scroll to position [63, 0]
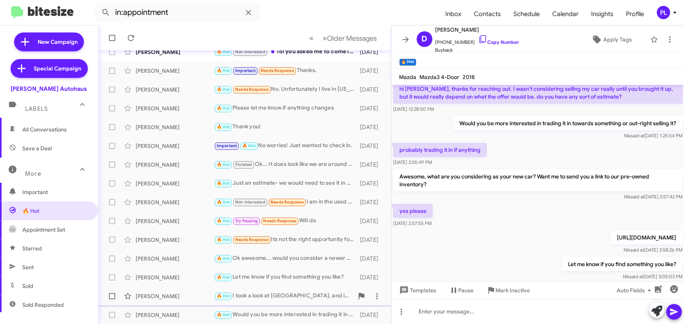
click at [297, 294] on div "🔥 Hot I took a look at Carfax, and it estimates it at 22,560. We are usually in…" at bounding box center [283, 296] width 139 height 9
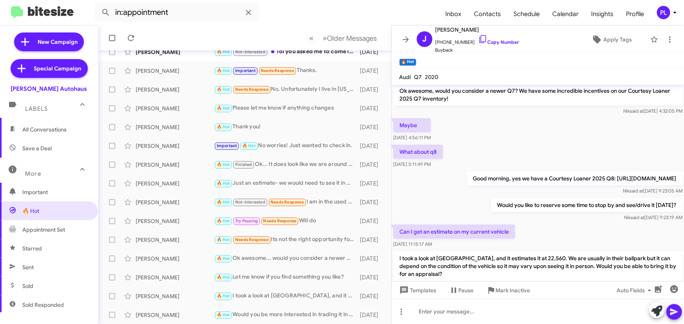
scroll to position [180, 0]
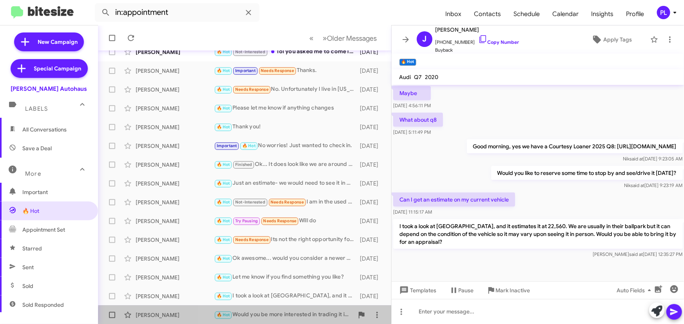
click at [301, 320] on div "[PERSON_NAME] 🔥 Hot Would you be more interested in trading it in towards somet…" at bounding box center [244, 316] width 281 height 16
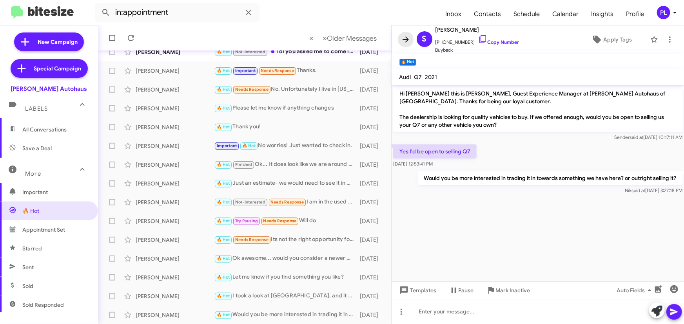
click at [406, 36] on icon at bounding box center [405, 39] width 9 height 9
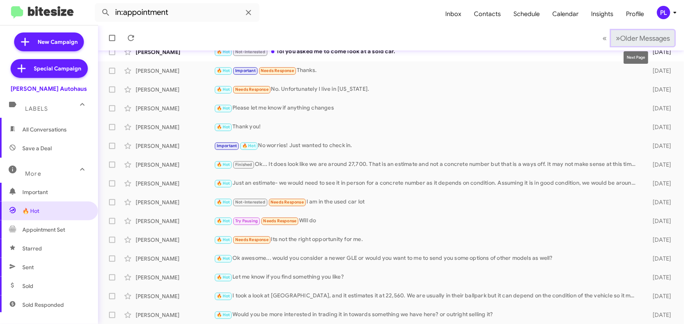
click at [640, 40] on span "Older Messages" at bounding box center [645, 38] width 50 height 9
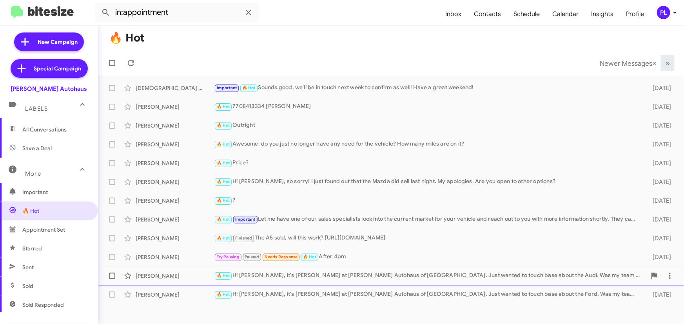
click at [311, 278] on div "🔥 Hot Hi Justin, it's Aubrey Devers at Vin Devers Autohaus of Sylvania. Just wa…" at bounding box center [430, 276] width 432 height 9
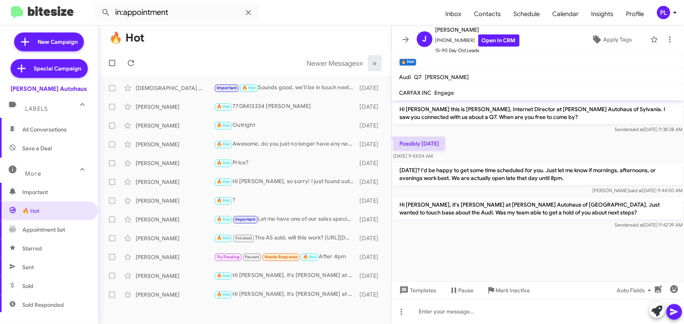
click at [39, 232] on span "Appointment Set" at bounding box center [43, 230] width 43 height 8
type input "in:appointment-set"
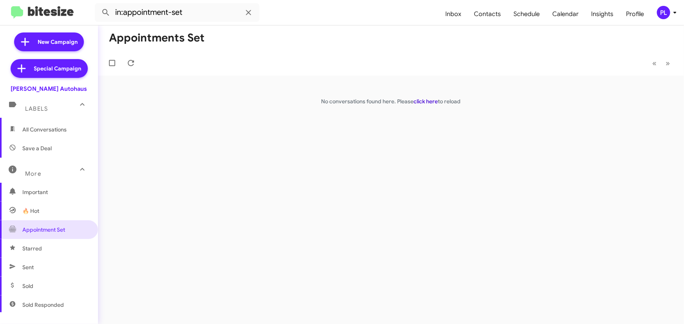
click at [424, 101] on link "click here" at bounding box center [426, 101] width 24 height 7
click at [677, 16] on icon at bounding box center [674, 12] width 9 height 9
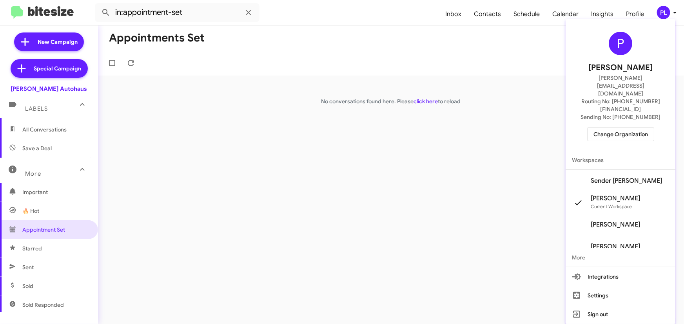
click at [628, 128] on span "Change Organization" at bounding box center [620, 134] width 54 height 13
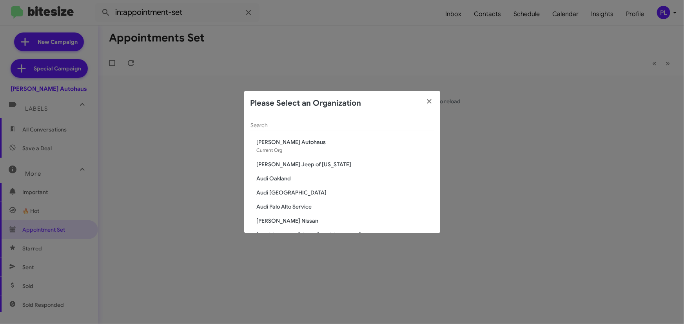
click at [271, 180] on span "Audi Oakland" at bounding box center [345, 179] width 177 height 8
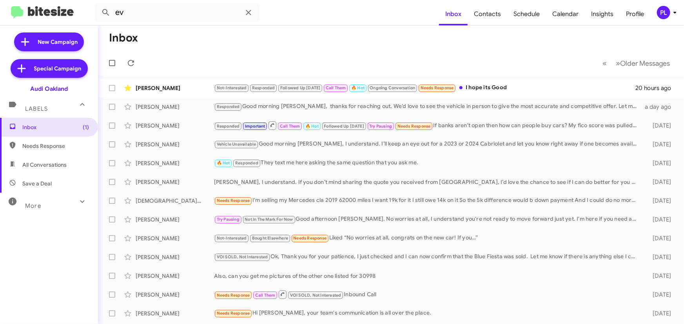
type input "ev"
click at [98, 5] on button at bounding box center [106, 13] width 16 height 16
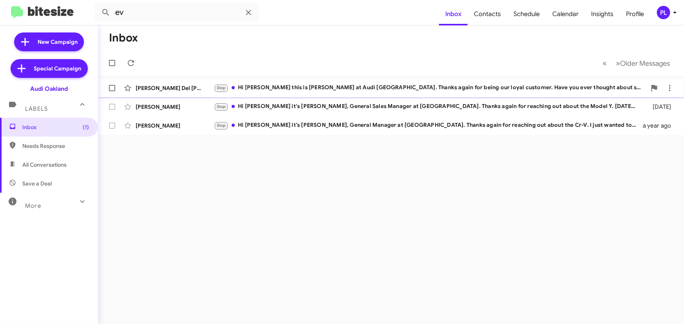
click at [317, 87] on div "Stop Hi [PERSON_NAME] this is [PERSON_NAME] at [GEOGRAPHIC_DATA]. Thanks again …" at bounding box center [430, 87] width 432 height 9
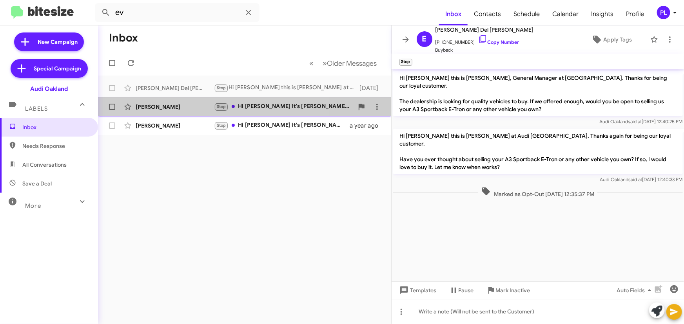
click at [161, 107] on div "[PERSON_NAME]" at bounding box center [175, 107] width 78 height 8
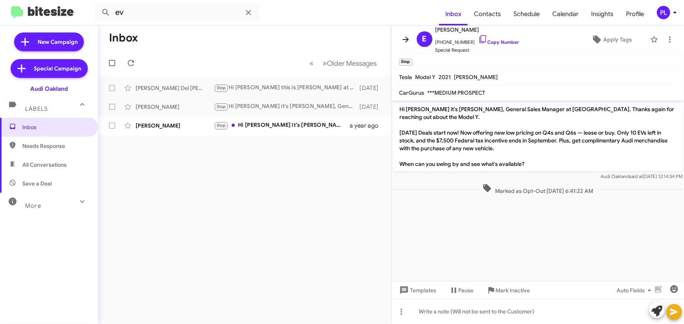
click at [406, 36] on icon at bounding box center [405, 39] width 9 height 9
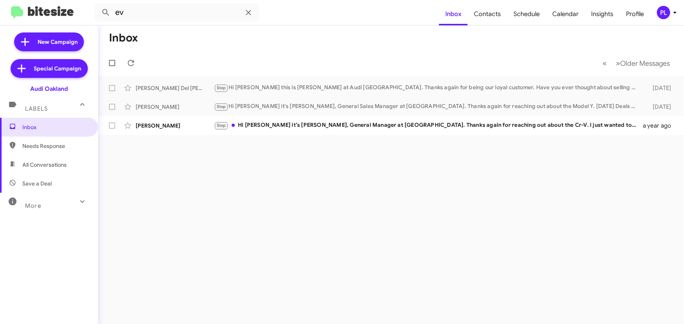
click at [48, 206] on div "More" at bounding box center [41, 203] width 70 height 14
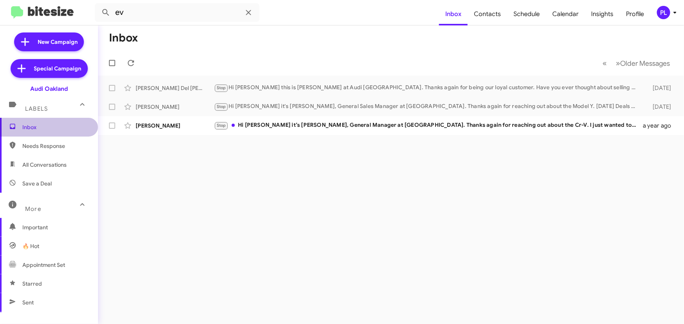
click at [62, 125] on span "Inbox" at bounding box center [55, 127] width 67 height 8
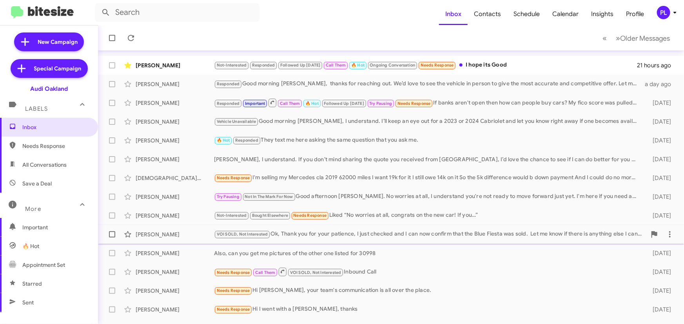
scroll to position [107, 0]
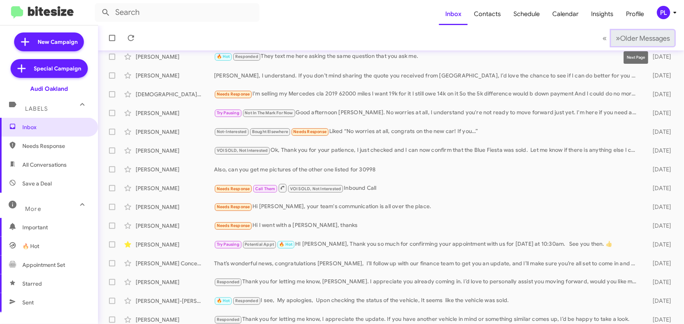
click at [643, 36] on span "Older Messages" at bounding box center [645, 38] width 50 height 9
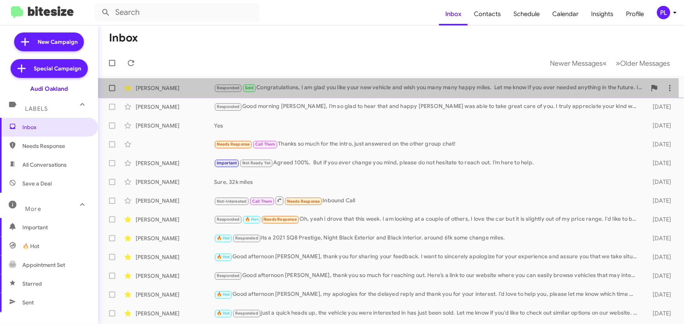
click at [292, 89] on div "Responded Sold Congratulations, I am glad you like your new vehicle and wish yo…" at bounding box center [430, 87] width 432 height 9
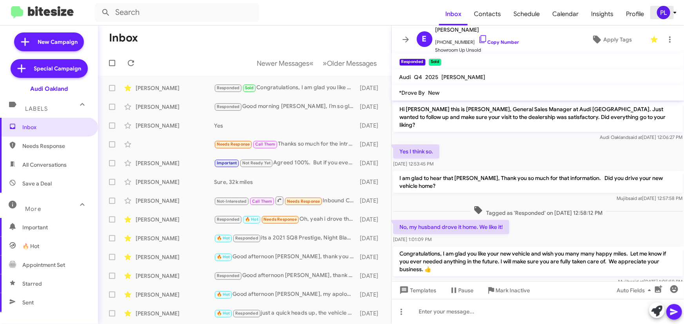
click at [674, 15] on icon at bounding box center [674, 12] width 9 height 9
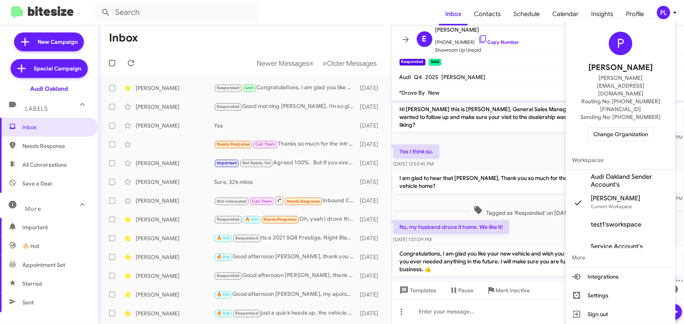
click at [621, 128] on span "Change Organization" at bounding box center [620, 134] width 54 height 13
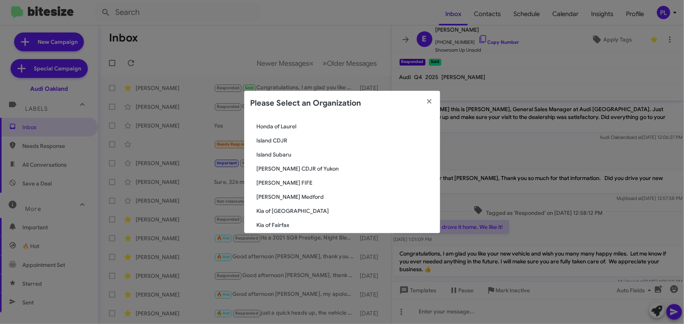
scroll to position [1442, 0]
click at [272, 161] on span "[PERSON_NAME] Autohaus" at bounding box center [345, 162] width 177 height 8
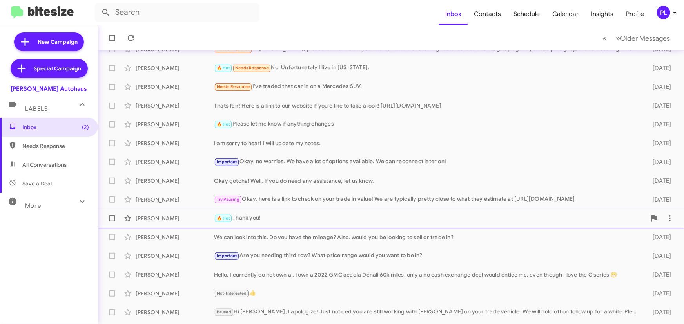
scroll to position [130, 0]
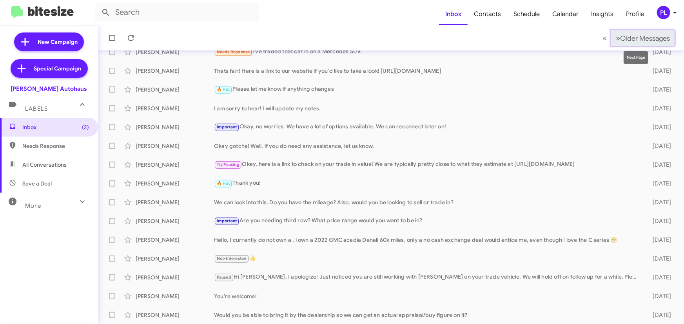
click at [634, 38] on span "Older Messages" at bounding box center [645, 38] width 50 height 9
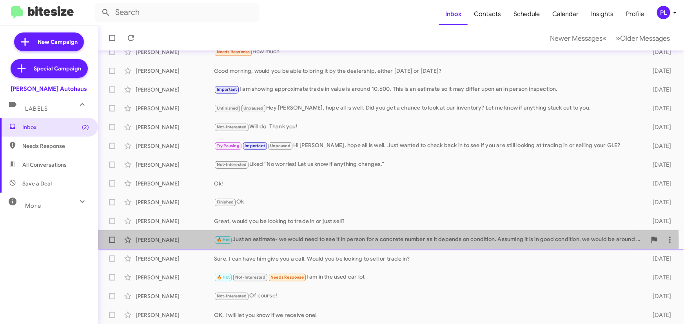
click at [306, 243] on div "🔥 Hot Just an estimate- we would need to see it in person for a concrete number…" at bounding box center [430, 239] width 432 height 9
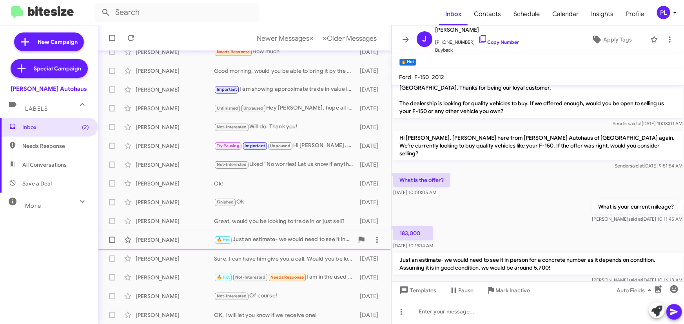
scroll to position [22, 0]
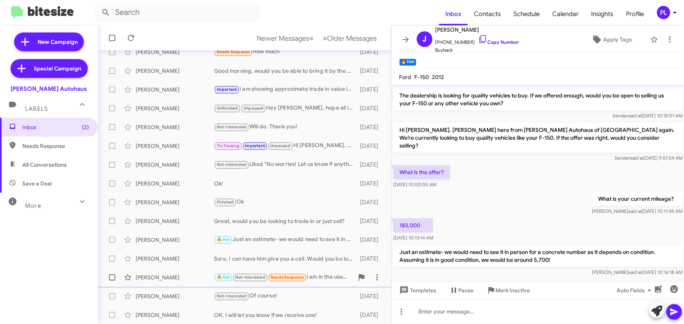
click at [179, 277] on div "[PERSON_NAME]" at bounding box center [175, 278] width 78 height 8
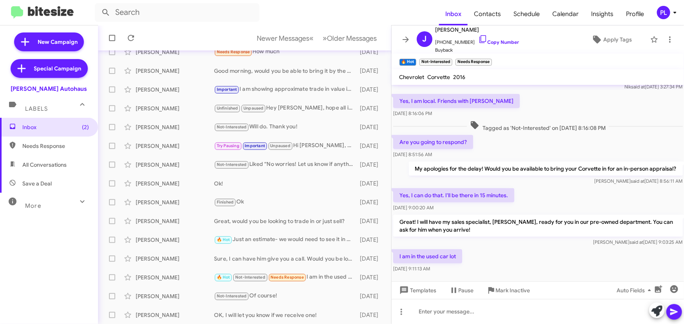
scroll to position [173, 0]
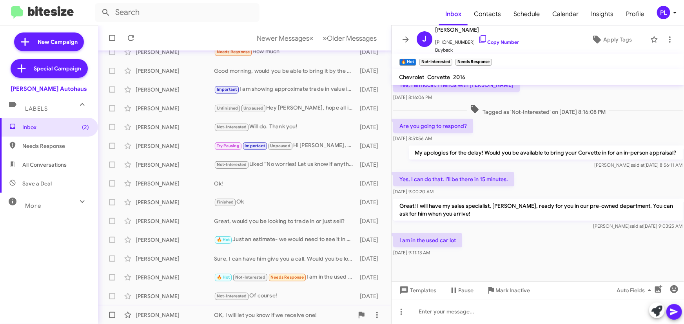
click at [180, 312] on div "[PERSON_NAME]" at bounding box center [175, 316] width 78 height 8
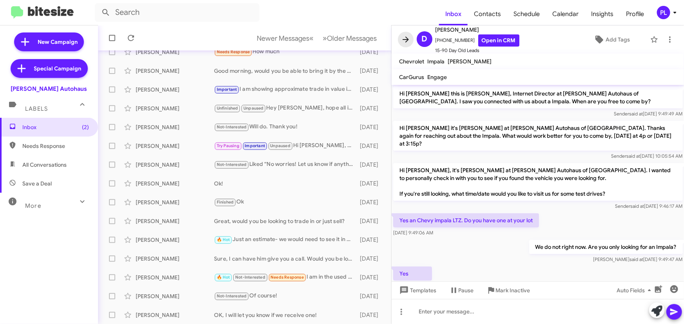
click at [404, 42] on icon at bounding box center [405, 39] width 9 height 9
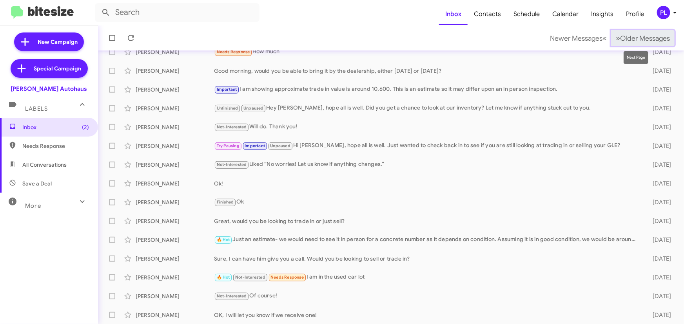
click at [651, 35] on span "Older Messages" at bounding box center [645, 38] width 50 height 9
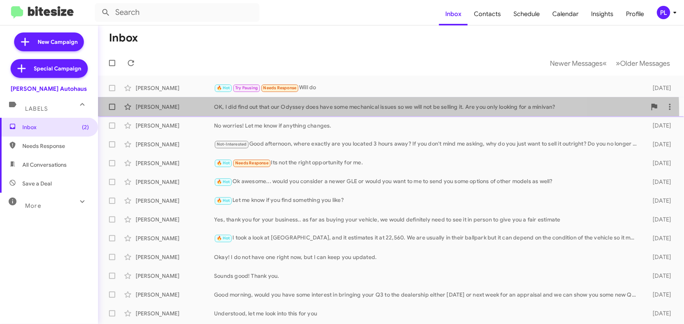
click at [284, 114] on div "[PERSON_NAME] OK, I did find out that our Odyssey does have some mechanical iss…" at bounding box center [390, 107] width 573 height 16
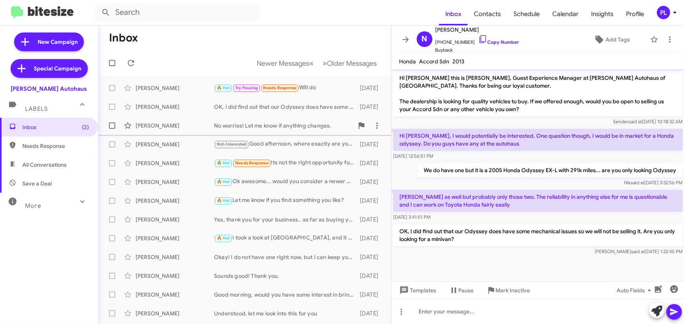
click at [284, 130] on div "[PERSON_NAME] No worries! Let me know if anything changes. [DATE]" at bounding box center [244, 126] width 281 height 16
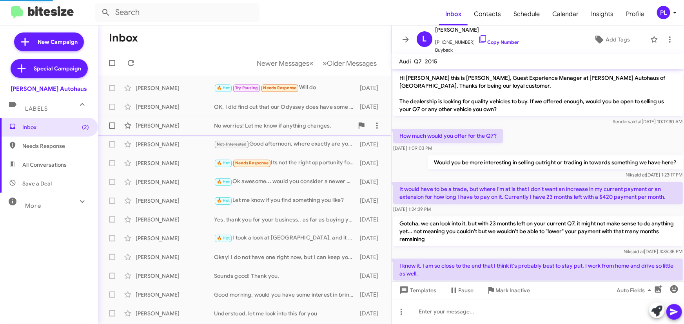
scroll to position [50, 0]
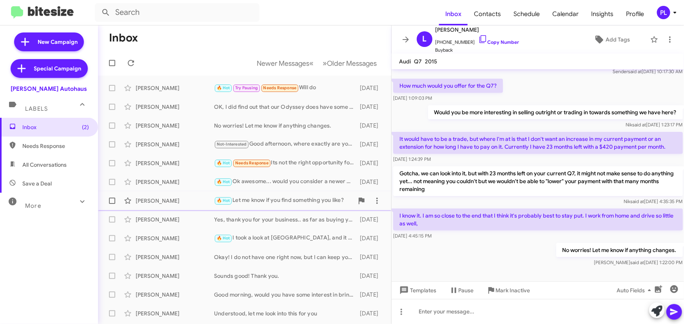
click at [248, 203] on div "🔥 Hot Let me know if you find something you like?" at bounding box center [283, 200] width 139 height 9
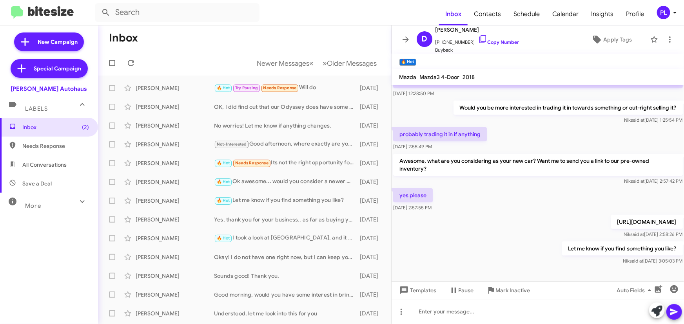
scroll to position [78, 0]
click at [255, 221] on div "Yes, thank you for your business.. as far as buying your vehicle, we would defi…" at bounding box center [283, 220] width 139 height 8
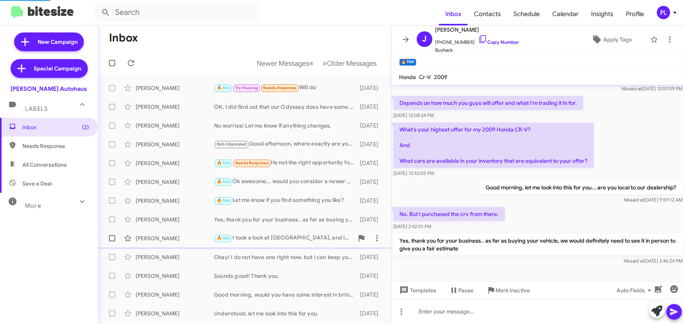
scroll to position [86, 0]
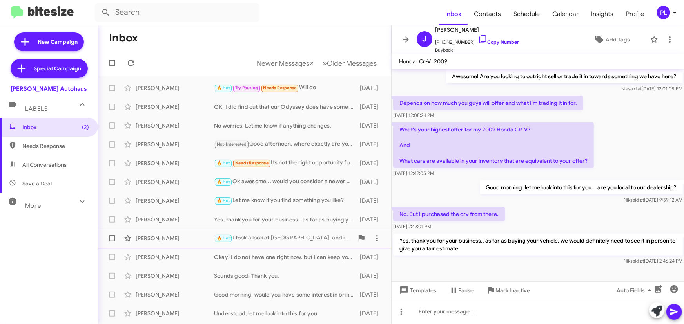
click at [287, 240] on div "🔥 Hot I took a look at Carfax, and it estimates it at 22,560. We are usually in…" at bounding box center [283, 238] width 139 height 9
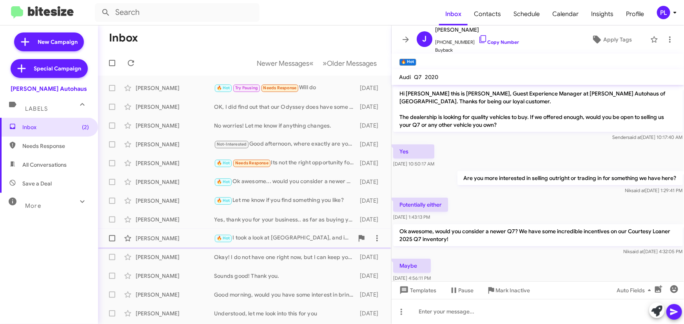
click at [301, 239] on div "🔥 Hot I took a look at Carfax, and it estimates it at 22,560. We are usually in…" at bounding box center [283, 238] width 139 height 9
click at [257, 291] on div "Good morning, would you have some interest in bringing your Q3 to the dealershi…" at bounding box center [283, 295] width 139 height 8
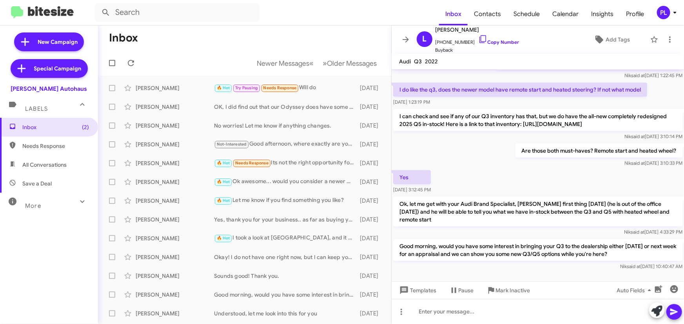
scroll to position [109, 0]
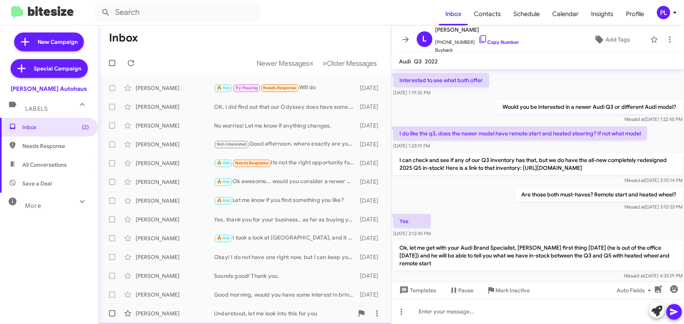
click at [266, 314] on div "Understood, let me look into this for you" at bounding box center [283, 314] width 139 height 8
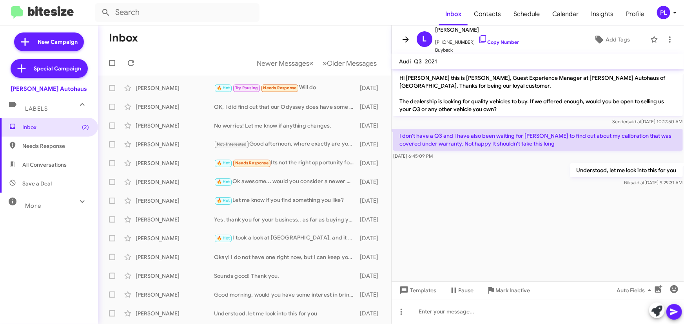
click at [401, 39] on icon at bounding box center [405, 39] width 9 height 9
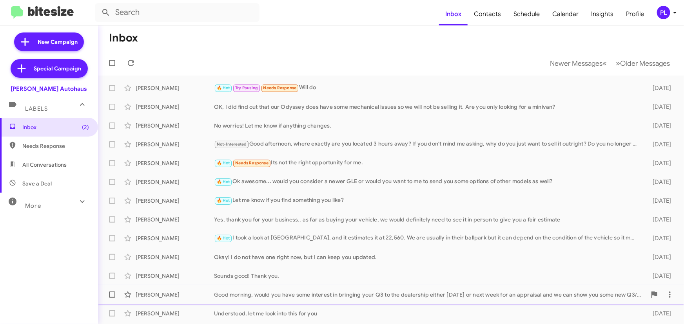
click at [282, 295] on div "Good morning, would you have some interest in bringing your Q3 to the dealershi…" at bounding box center [430, 295] width 432 height 8
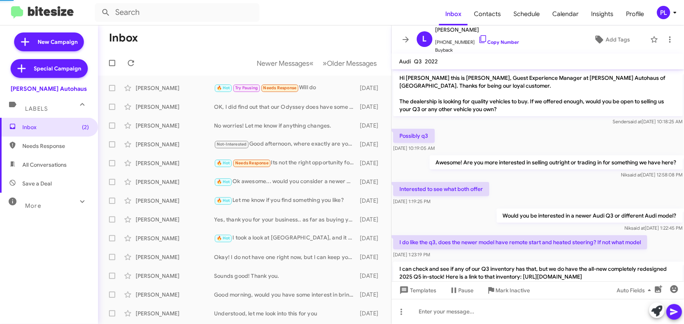
scroll to position [180, 0]
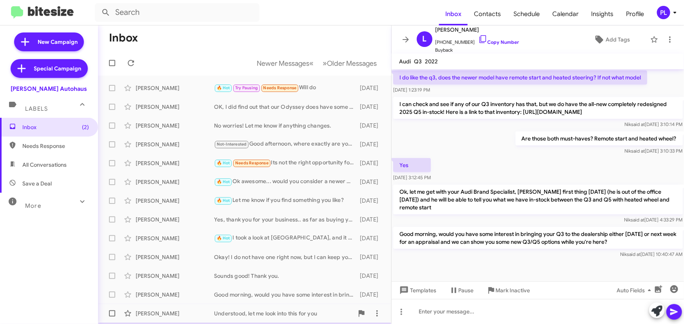
click at [287, 306] on div "[PERSON_NAME] Understood, let me look into this for you [DATE]" at bounding box center [244, 314] width 281 height 16
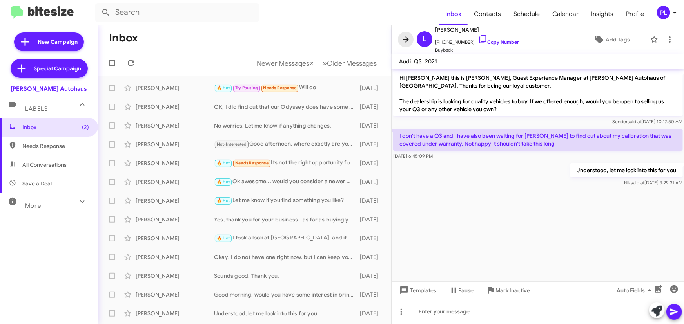
click at [406, 40] on icon at bounding box center [405, 39] width 9 height 9
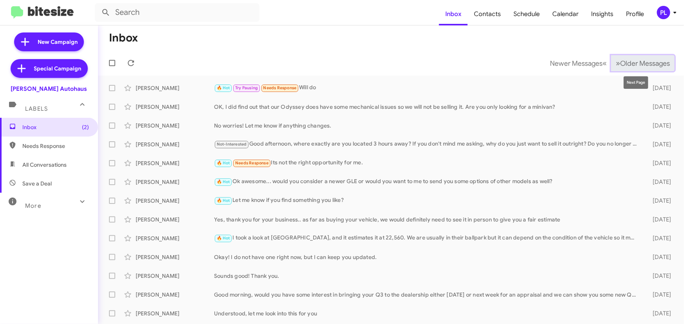
click at [634, 62] on span "Older Messages" at bounding box center [645, 63] width 50 height 9
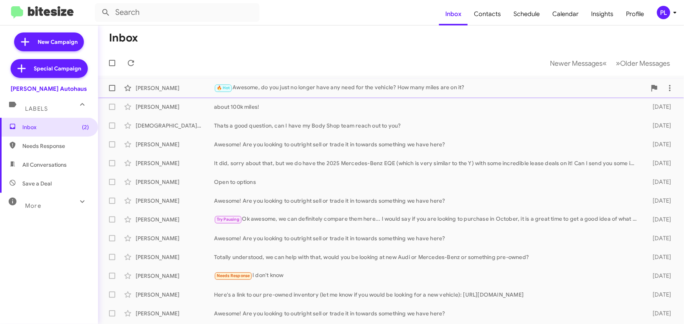
click at [296, 83] on div "[PERSON_NAME] 🔥 Hot Awesome, do you just no longer have any need for the vehicl…" at bounding box center [390, 88] width 573 height 16
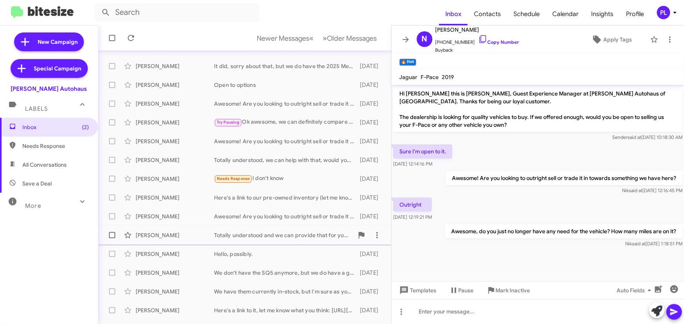
scroll to position [130, 0]
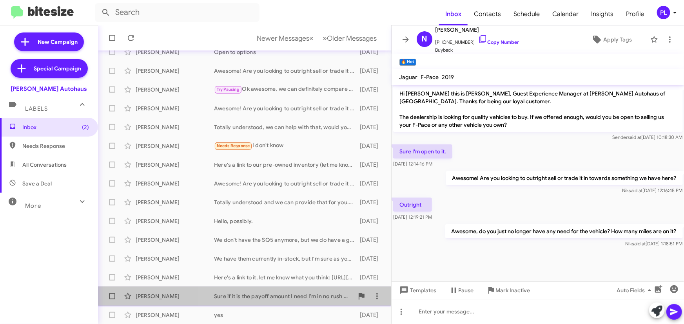
click at [294, 297] on div "Sure if it is the payoff amount I need I'm in no rush or no hurry, but you can …" at bounding box center [283, 297] width 139 height 8
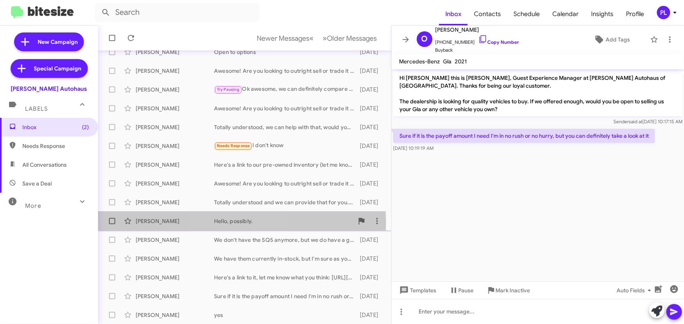
click at [237, 222] on div "Hello, possibly." at bounding box center [283, 221] width 139 height 8
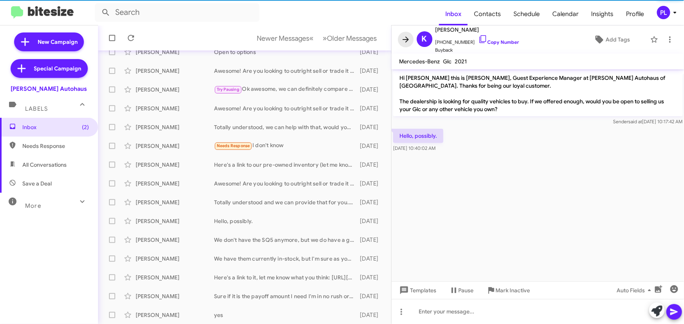
click at [404, 36] on icon at bounding box center [405, 39] width 9 height 9
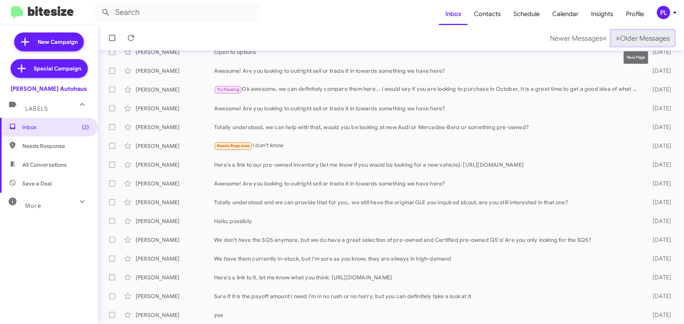
click at [639, 43] on button "» Next Older Messages" at bounding box center [642, 38] width 63 height 16
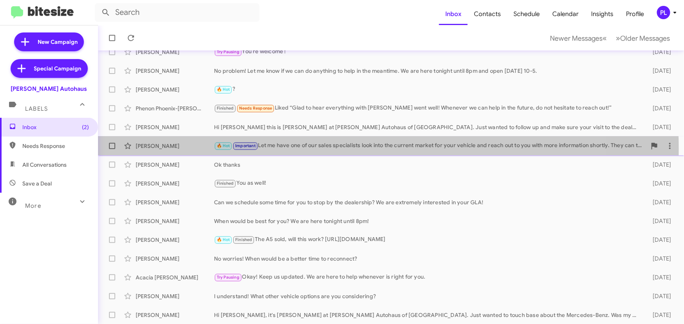
click at [294, 149] on div "🔥 Hot Important Let me have one of our sales specialists look into the current …" at bounding box center [430, 145] width 432 height 9
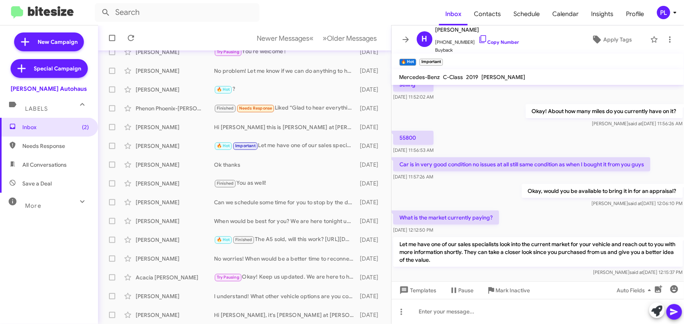
scroll to position [136, 0]
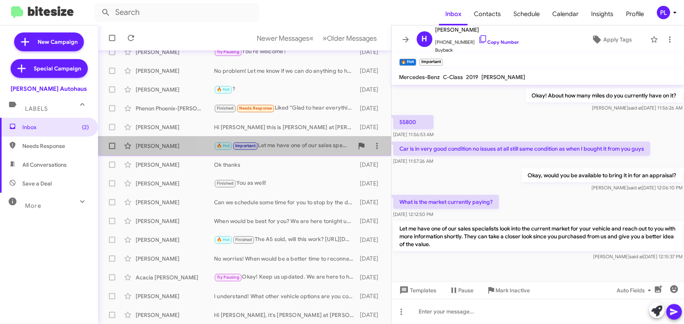
click at [280, 152] on div "[PERSON_NAME] 🔥 Hot Important Let me have one of our sales specialists look int…" at bounding box center [244, 146] width 281 height 16
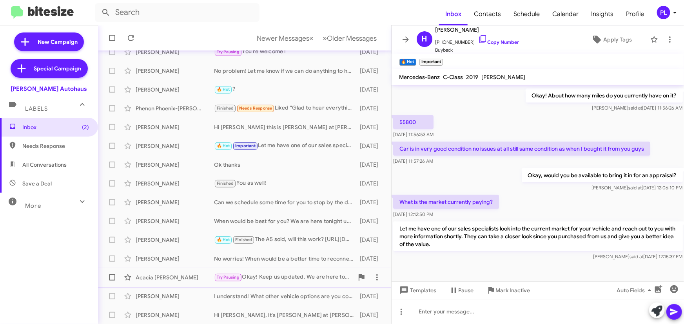
click at [266, 281] on div "Try Pausing Okay! Keep us updated. We are here to help whenever is right for yo…" at bounding box center [283, 277] width 139 height 9
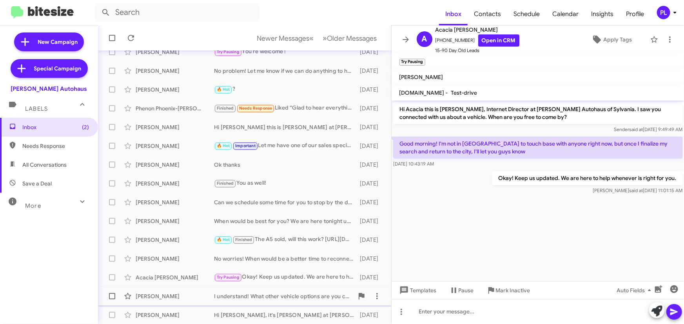
click at [270, 298] on div "I understand! What other vehicle options are you considering?" at bounding box center [283, 297] width 139 height 8
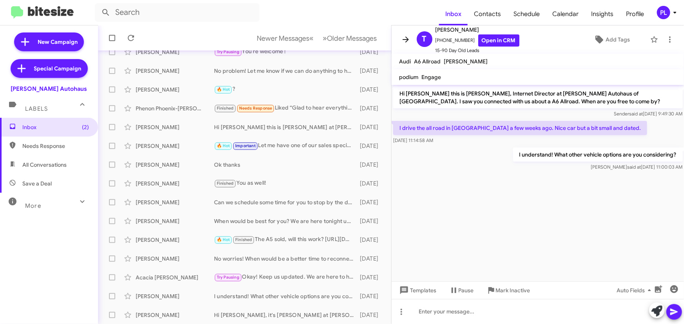
drag, startPoint x: 406, startPoint y: 43, endPoint x: 427, endPoint y: 39, distance: 21.5
click at [406, 43] on icon at bounding box center [405, 39] width 9 height 9
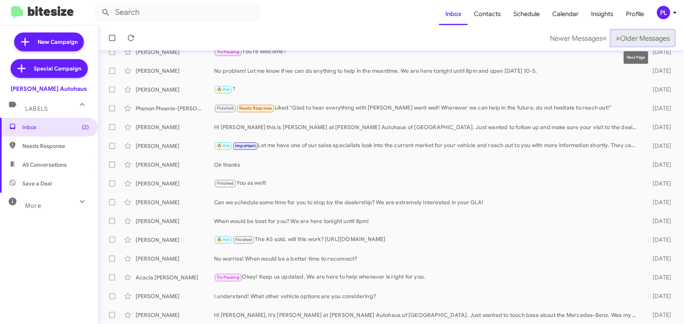
click at [637, 39] on span "Older Messages" at bounding box center [645, 38] width 50 height 9
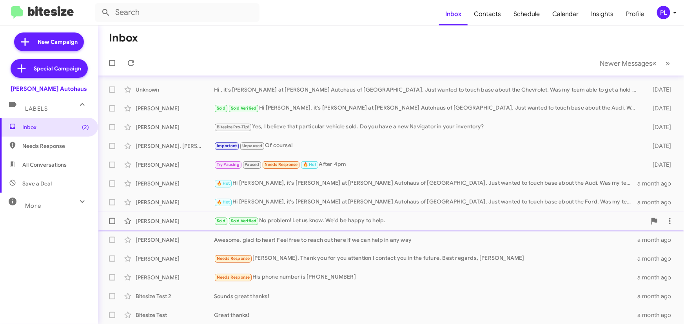
click at [300, 221] on div "Sold Sold Verified No problem! Let us know. We'd be happy to help." at bounding box center [430, 221] width 432 height 9
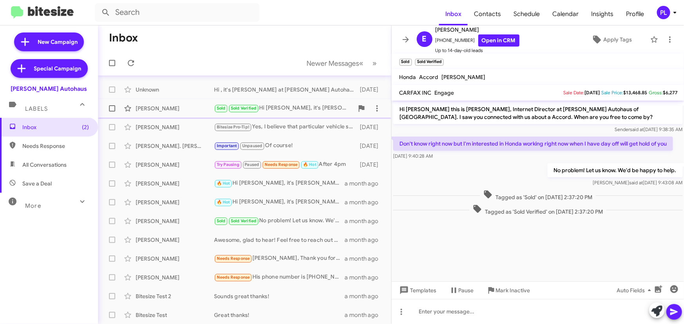
click at [278, 106] on div "Sold Sold Verified Hi [PERSON_NAME], it's [PERSON_NAME] at [PERSON_NAME] Autoha…" at bounding box center [283, 108] width 139 height 9
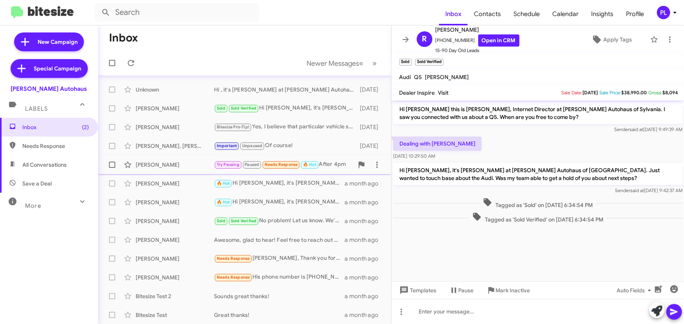
click at [176, 166] on div "[PERSON_NAME]" at bounding box center [175, 165] width 78 height 8
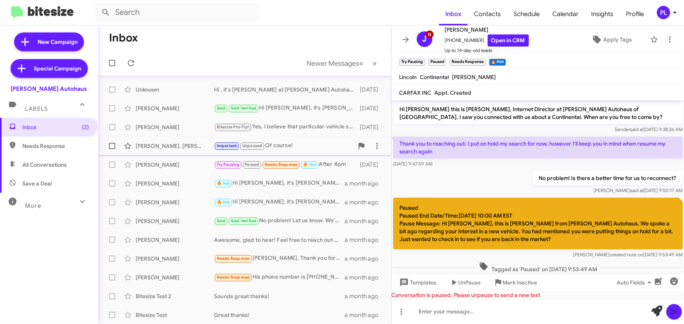
click at [181, 146] on div "[PERSON_NAME]. [PERSON_NAME]" at bounding box center [175, 146] width 78 height 8
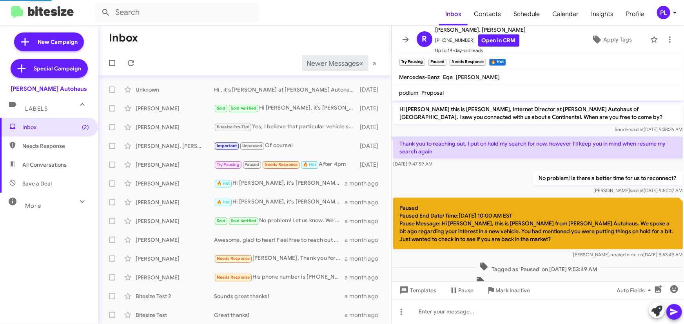
scroll to position [165, 0]
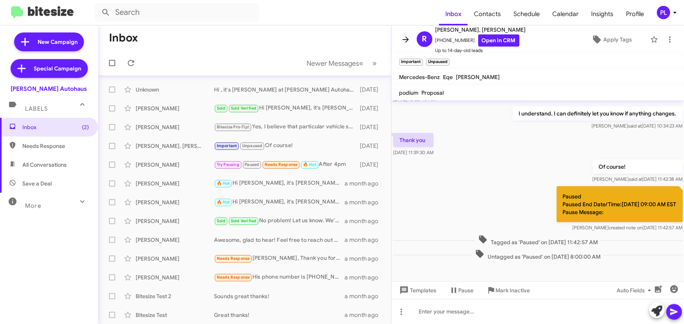
click at [409, 38] on icon at bounding box center [405, 39] width 9 height 9
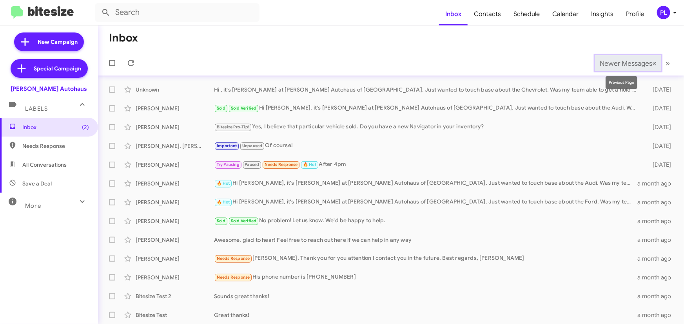
click at [632, 62] on span "Newer Messages" at bounding box center [626, 63] width 53 height 9
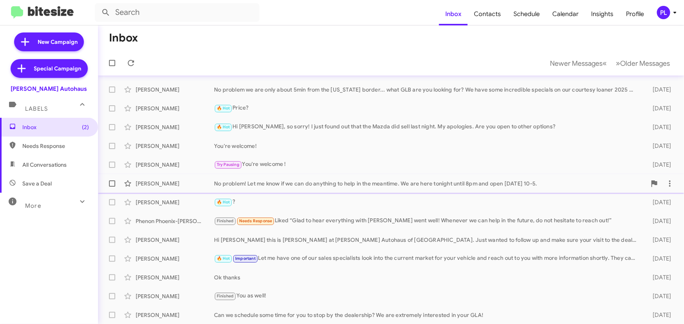
click at [314, 181] on div "No problem! Let me know if we can do anything to help in the meantime. We are h…" at bounding box center [430, 184] width 432 height 8
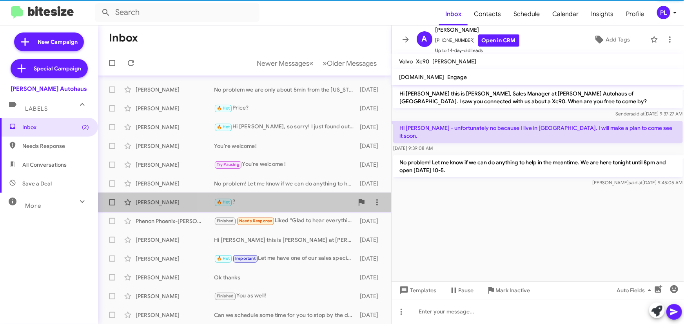
click at [263, 197] on div "[PERSON_NAME] 🔥 Hot ? [DATE]" at bounding box center [244, 203] width 281 height 16
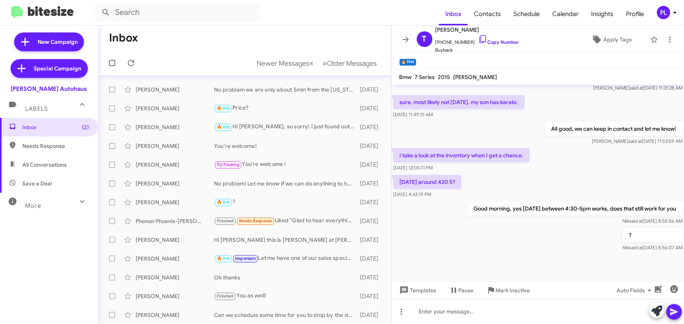
scroll to position [271, 0]
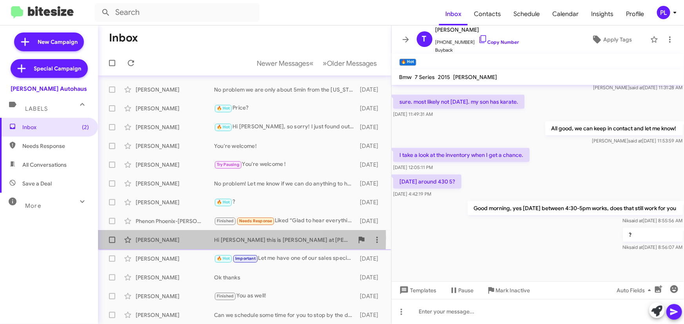
click at [155, 238] on div "[PERSON_NAME]" at bounding box center [175, 240] width 78 height 8
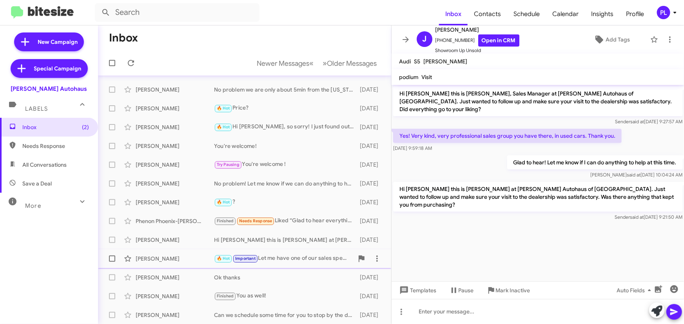
click at [147, 260] on div "[PERSON_NAME]" at bounding box center [175, 259] width 78 height 8
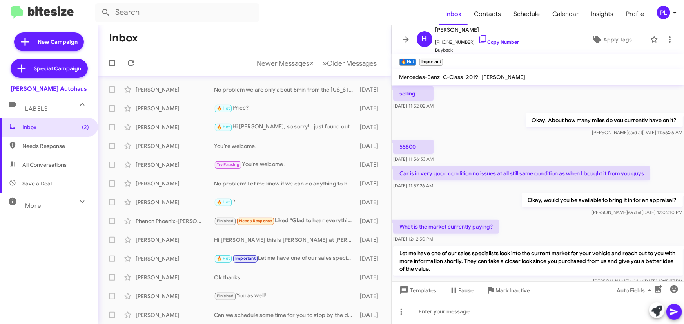
scroll to position [65, 0]
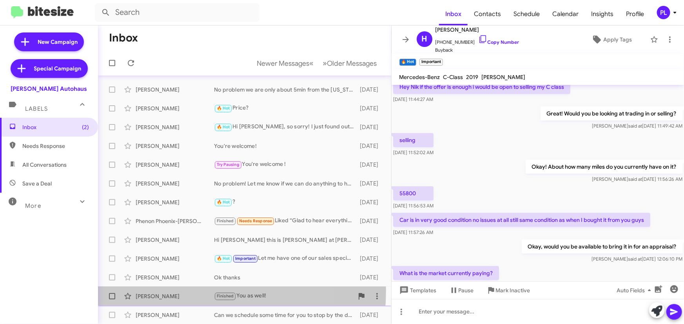
click at [161, 291] on div "[PERSON_NAME] Finished You as well! [DATE]" at bounding box center [244, 297] width 281 height 16
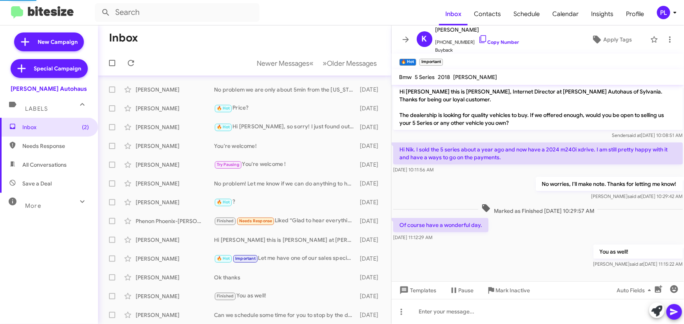
scroll to position [2, 0]
click at [46, 203] on div "More" at bounding box center [41, 203] width 70 height 14
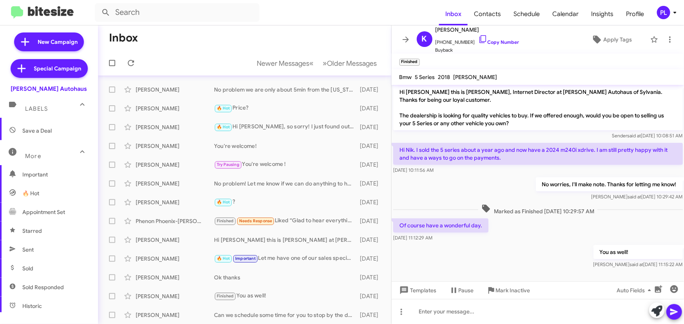
scroll to position [142, 0]
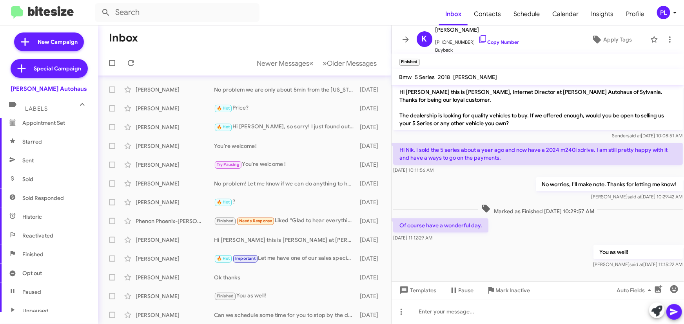
click at [48, 205] on span "Sold Responded" at bounding box center [49, 198] width 98 height 19
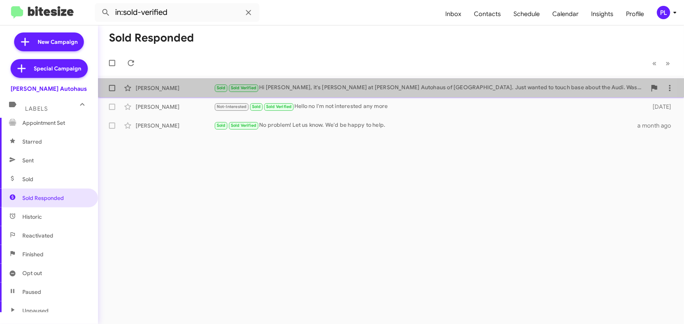
click at [332, 89] on div "Sold Sold Verified Hi [PERSON_NAME], it's [PERSON_NAME] at [PERSON_NAME] Autoha…" at bounding box center [430, 87] width 432 height 9
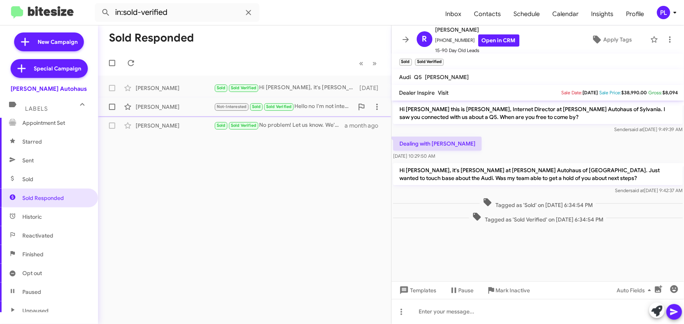
click at [177, 109] on div "[PERSON_NAME]" at bounding box center [175, 107] width 78 height 8
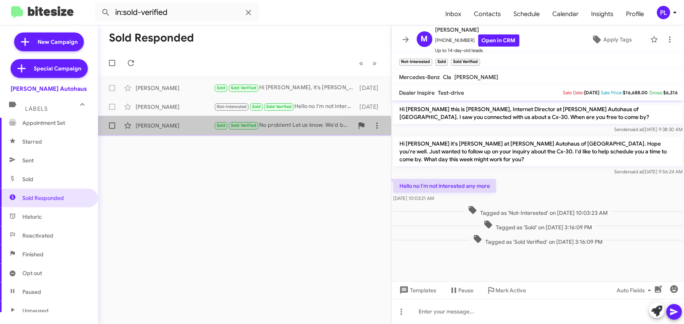
click at [168, 132] on div "[PERSON_NAME] Sold Sold Verified No problem! Let us know. We'd be happy to help…" at bounding box center [244, 126] width 281 height 16
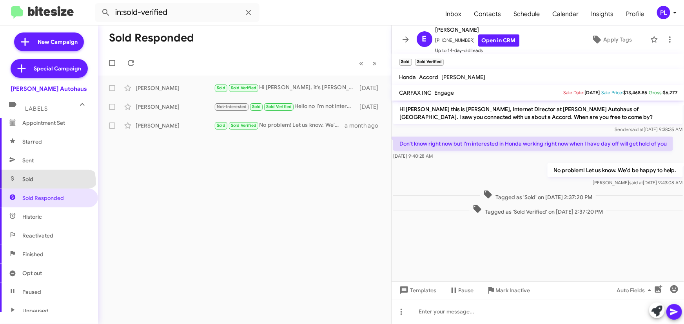
click at [47, 183] on span "Sold" at bounding box center [49, 179] width 98 height 19
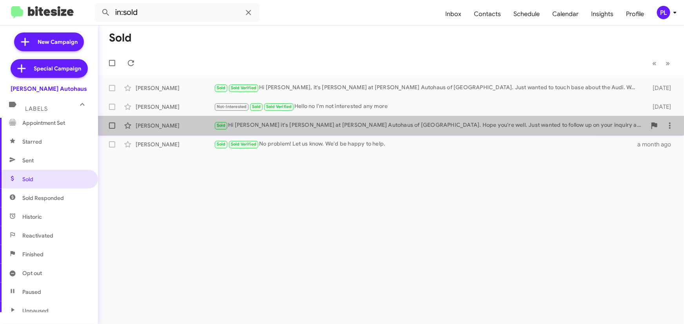
click at [292, 126] on div "Sold Hi Pratap it's [PERSON_NAME] at [PERSON_NAME] Autohaus of [GEOGRAPHIC_DATA…" at bounding box center [430, 125] width 432 height 9
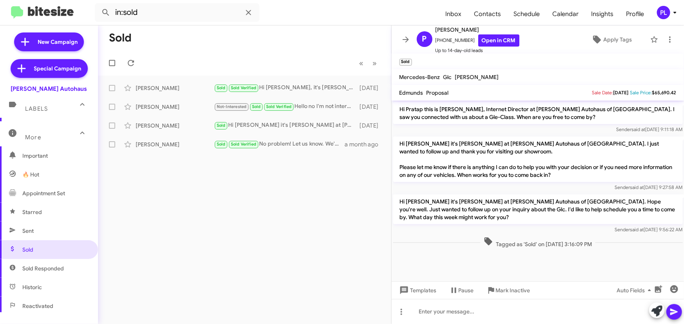
scroll to position [68, 0]
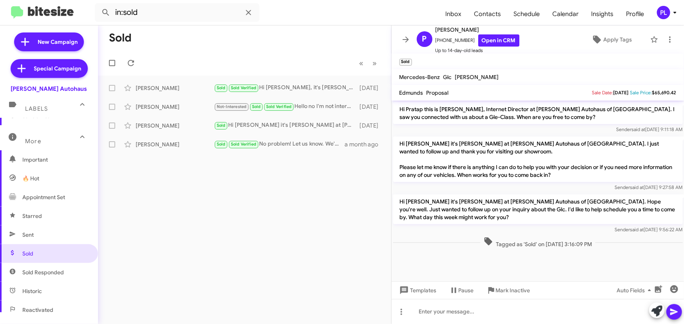
click at [45, 194] on span "Appointment Set" at bounding box center [43, 198] width 43 height 8
type input "in:appointment-set"
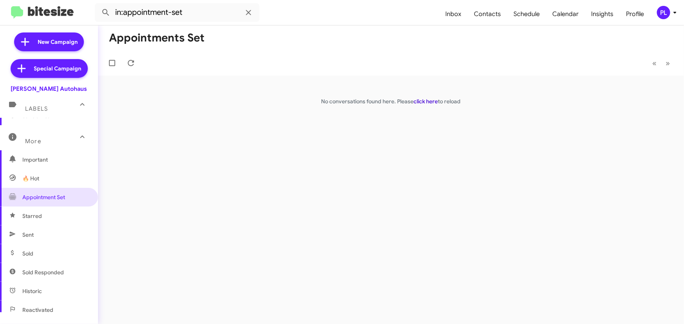
click at [429, 101] on link "click here" at bounding box center [426, 101] width 24 height 7
